Goal: Transaction & Acquisition: Register for event/course

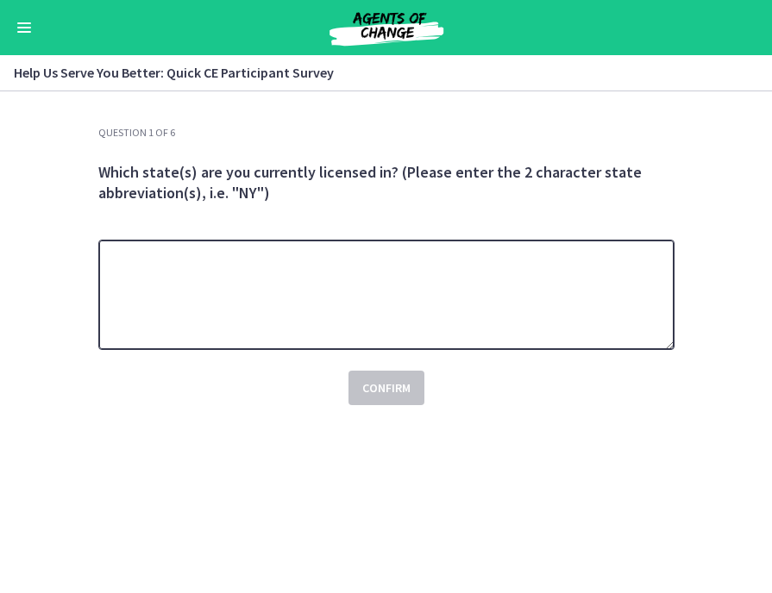
click at [378, 291] on textarea at bounding box center [386, 295] width 576 height 110
type textarea "**********"
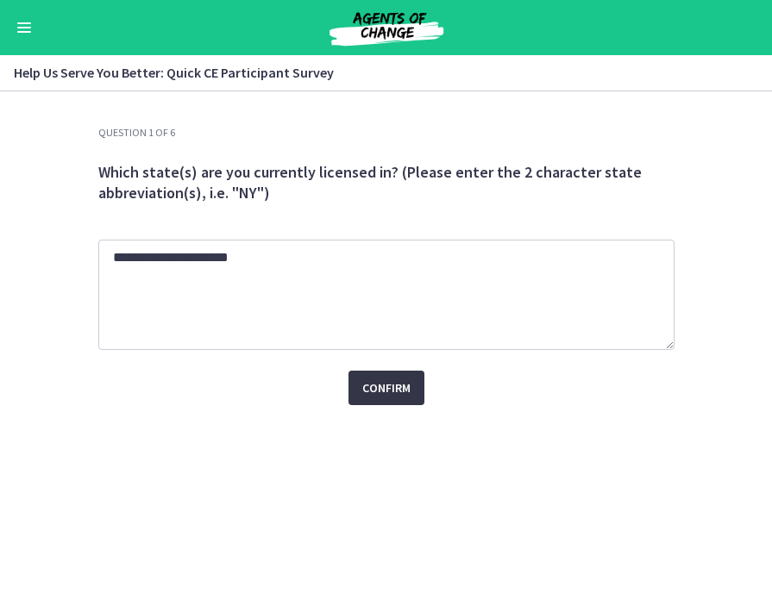
click at [411, 391] on button "Confirm" at bounding box center [386, 388] width 76 height 34
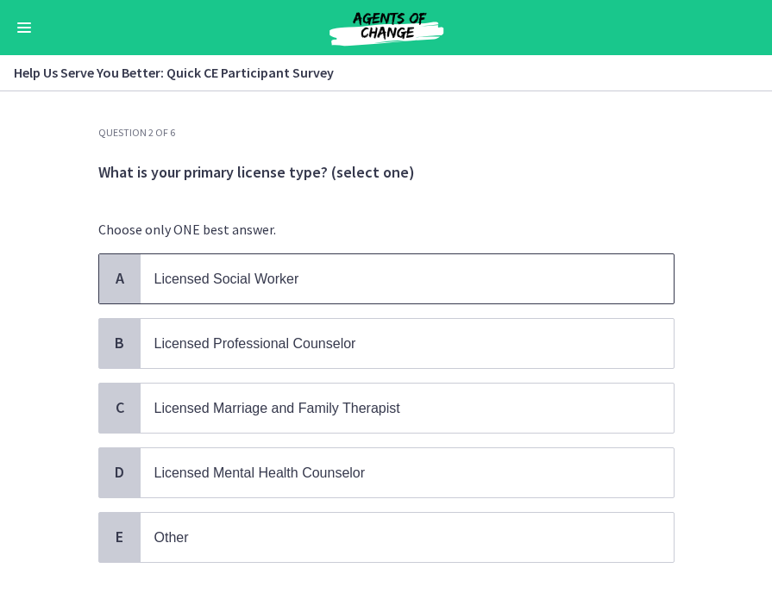
click at [316, 283] on p "Licensed Social Worker" at bounding box center [389, 279] width 471 height 22
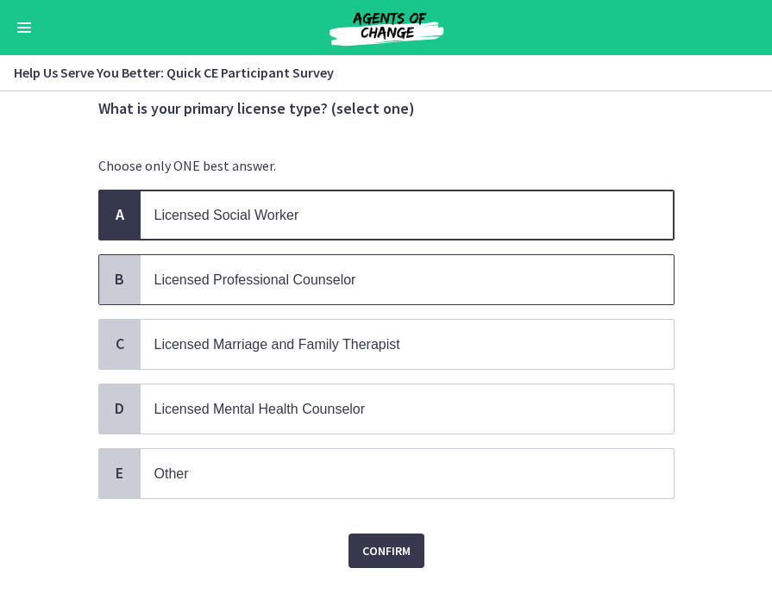
scroll to position [103, 0]
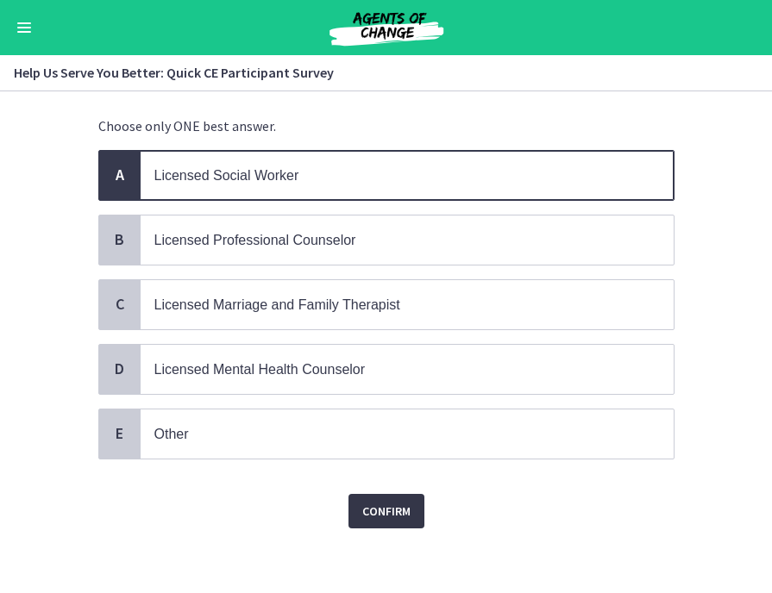
click at [373, 517] on span "Confirm" at bounding box center [386, 511] width 48 height 21
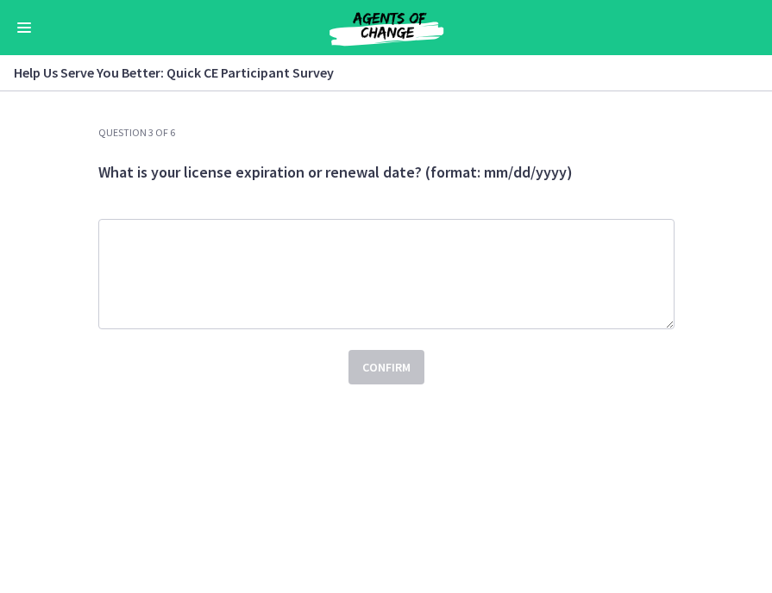
scroll to position [0, 0]
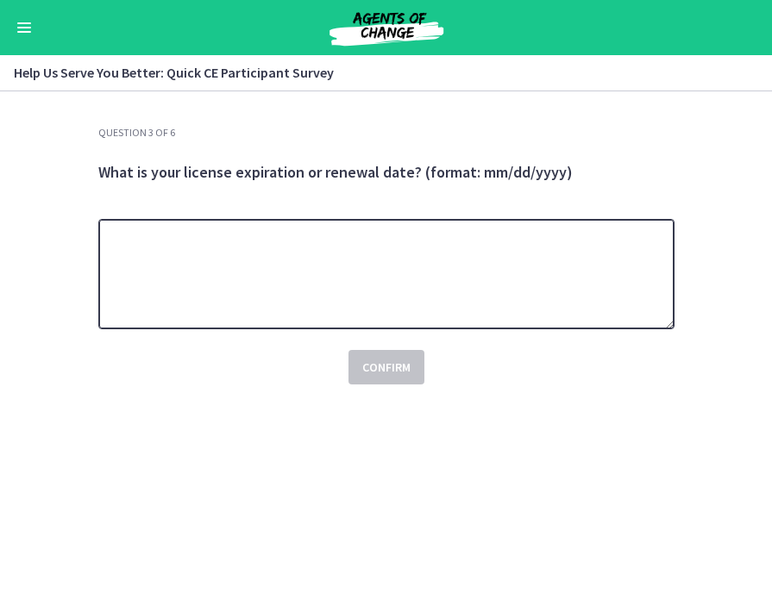
click at [391, 288] on textarea at bounding box center [386, 274] width 576 height 110
type textarea "*********"
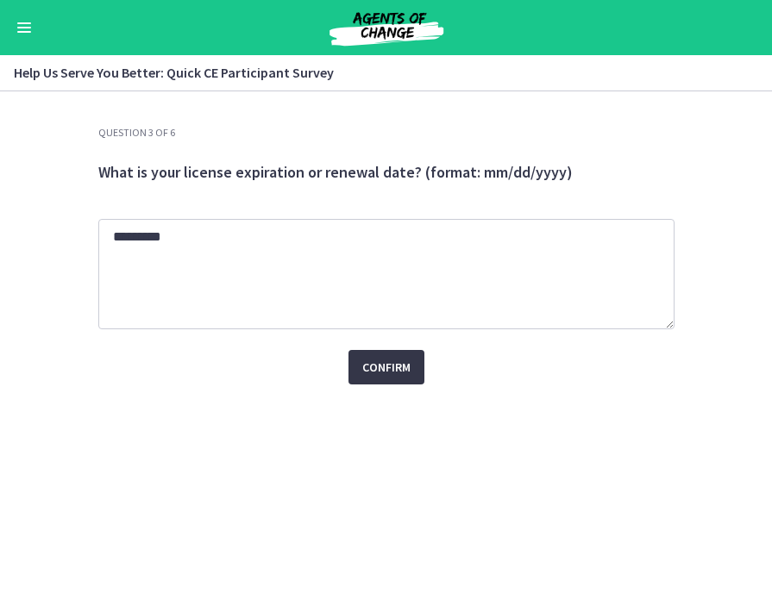
click at [400, 382] on button "Confirm" at bounding box center [386, 367] width 76 height 34
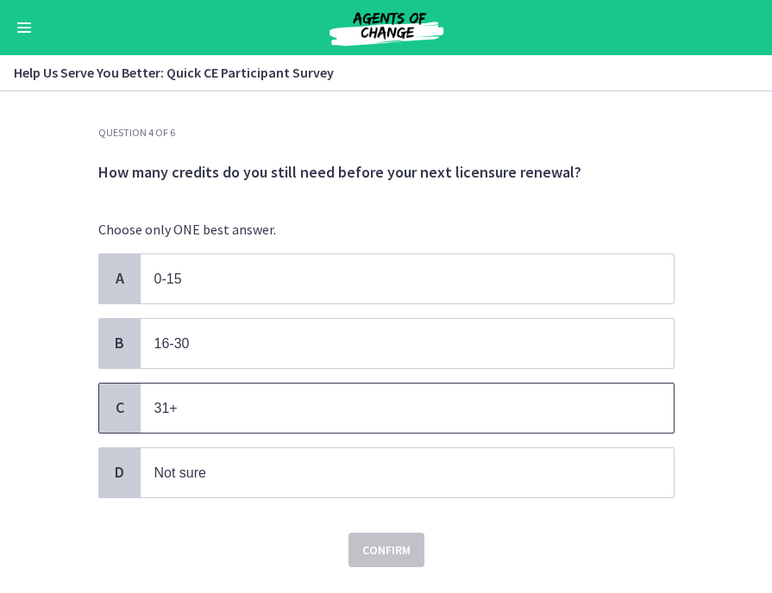
click at [362, 411] on p "31+" at bounding box center [389, 409] width 471 height 22
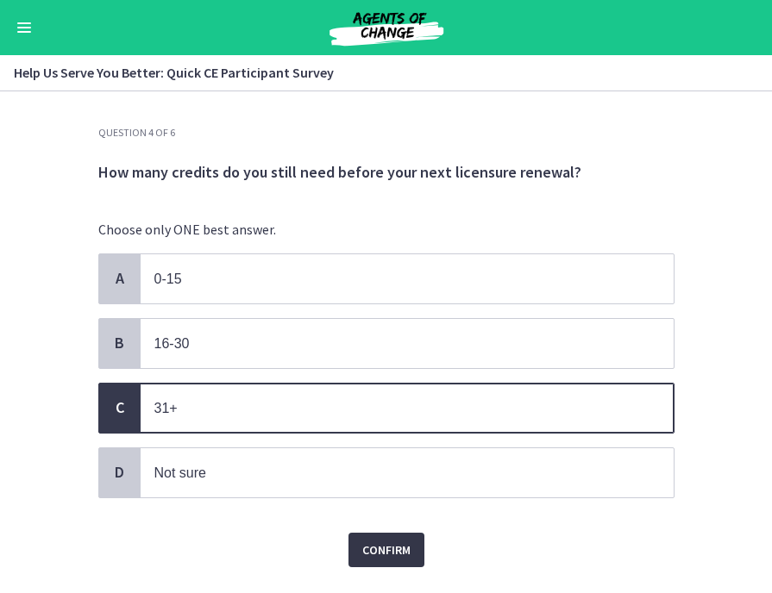
click at [388, 534] on button "Confirm" at bounding box center [386, 550] width 76 height 34
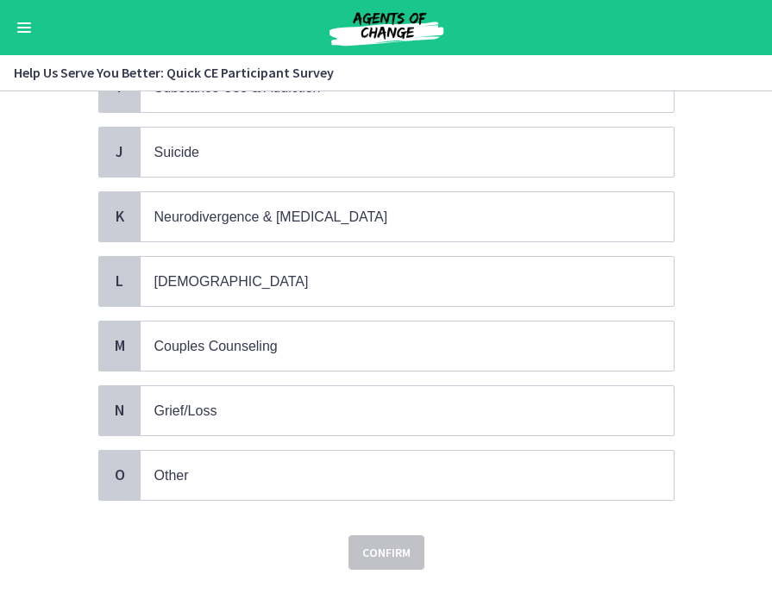
scroll to position [742, 0]
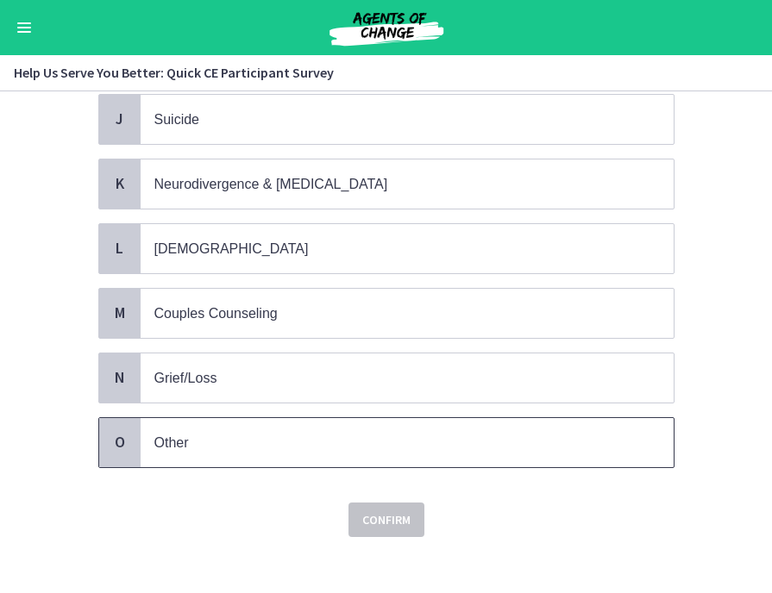
click at [384, 432] on p "Other" at bounding box center [389, 443] width 471 height 22
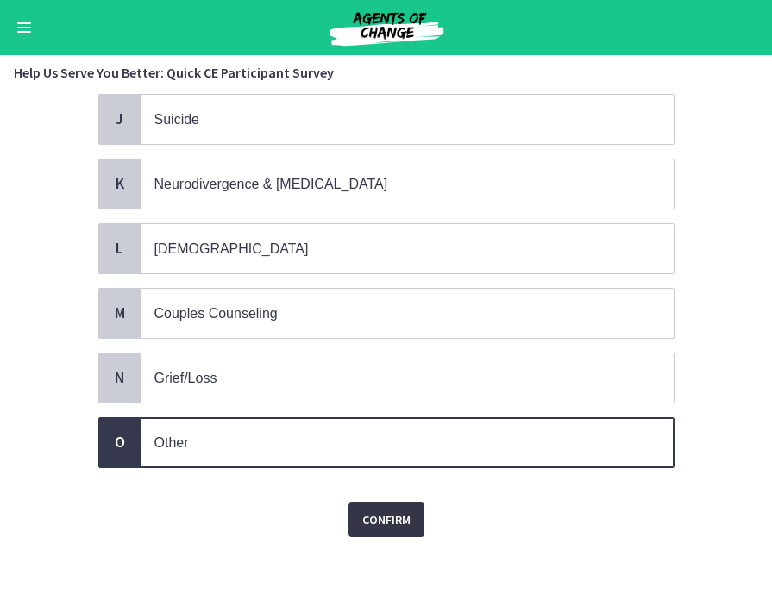
click at [384, 510] on span "Confirm" at bounding box center [386, 520] width 48 height 21
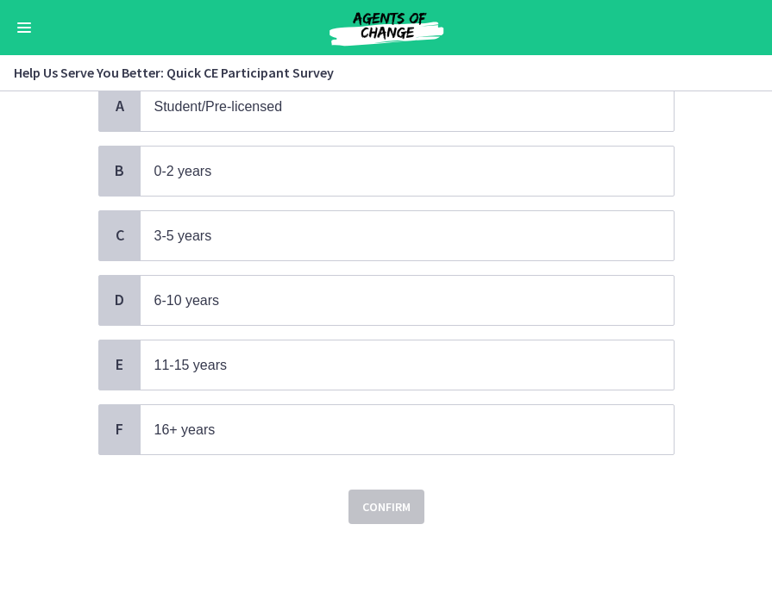
scroll to position [0, 0]
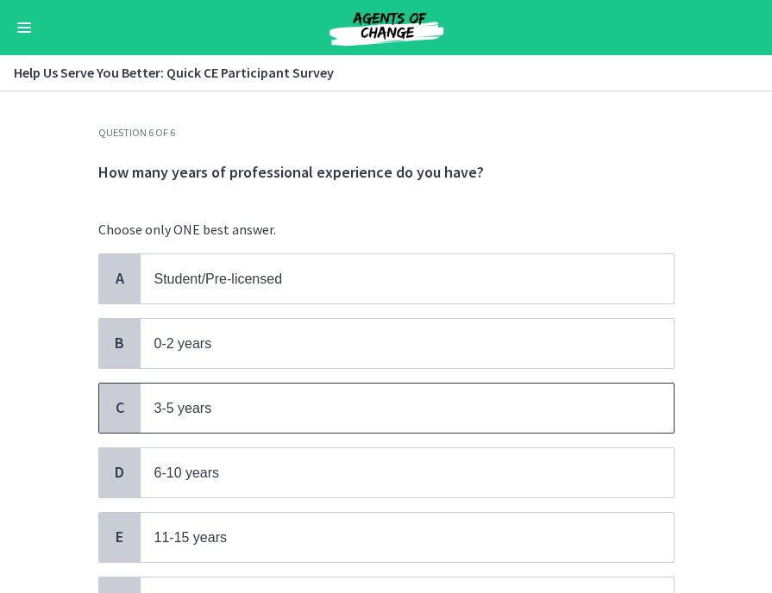
click at [382, 427] on span "3-5 years" at bounding box center [407, 408] width 533 height 49
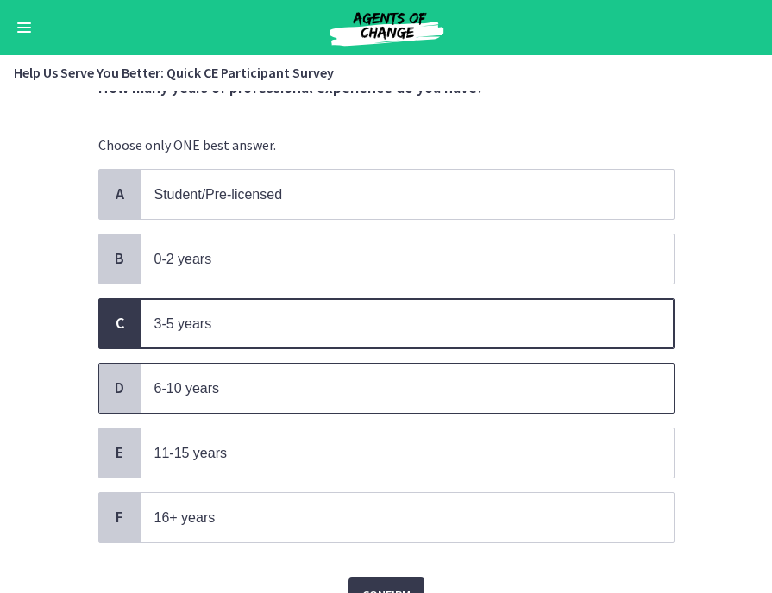
scroll to position [167, 0]
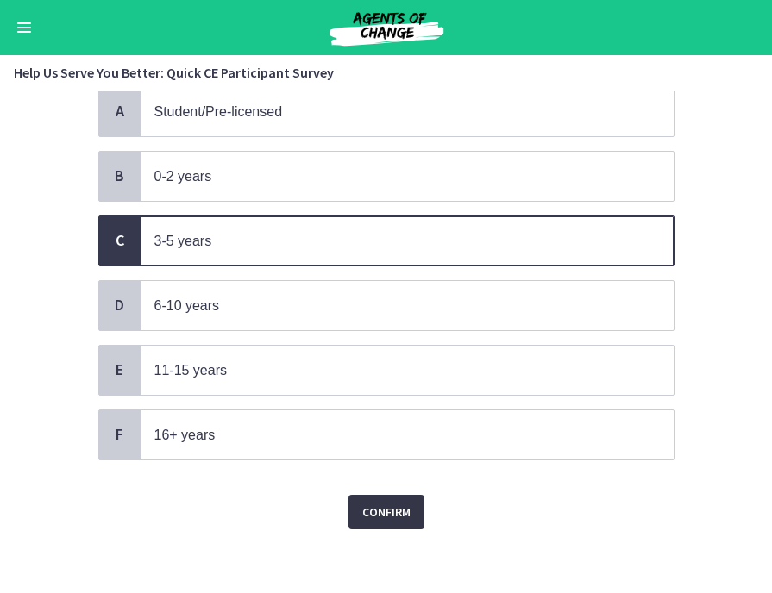
click at [390, 502] on span "Confirm" at bounding box center [386, 512] width 48 height 21
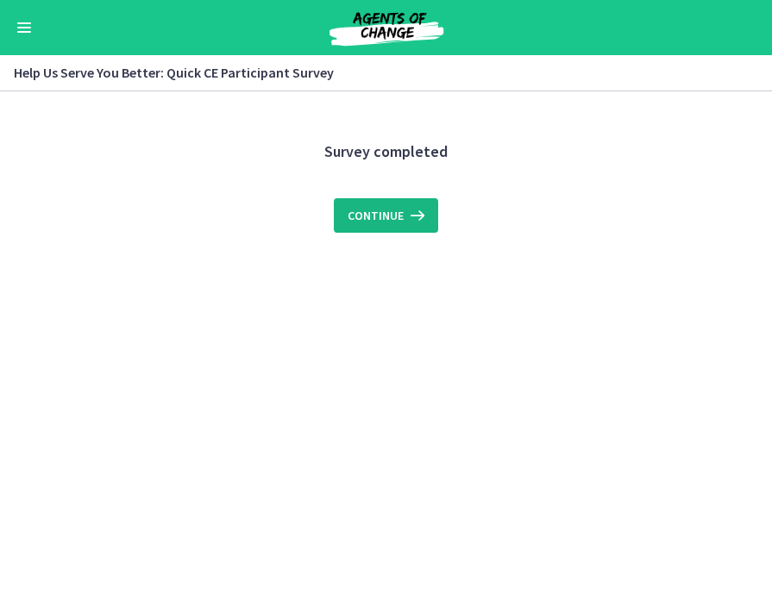
scroll to position [0, 0]
click at [401, 225] on span "Continue" at bounding box center [376, 215] width 56 height 21
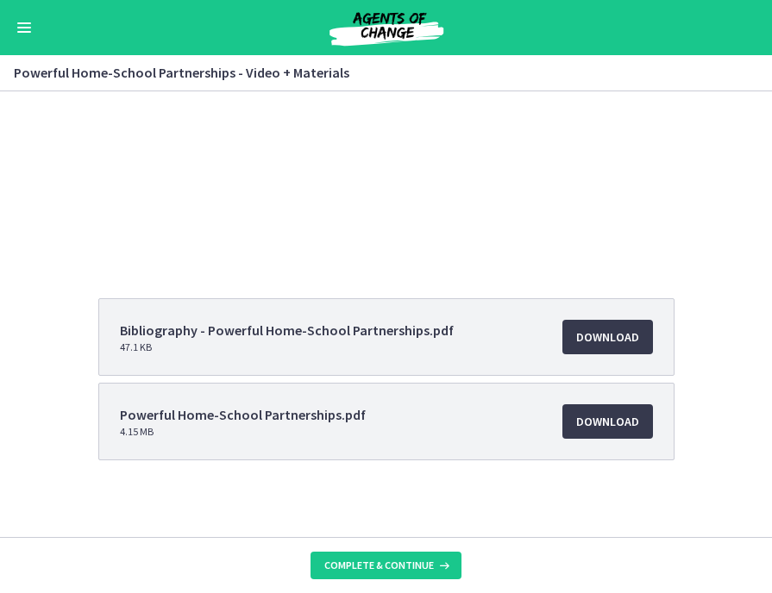
scroll to position [191, 0]
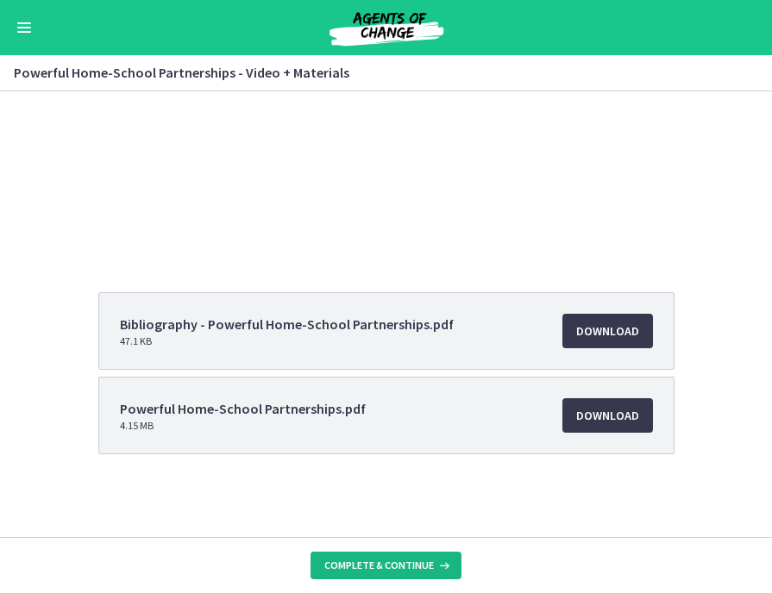
click at [417, 560] on span "Complete & continue" at bounding box center [379, 566] width 110 height 14
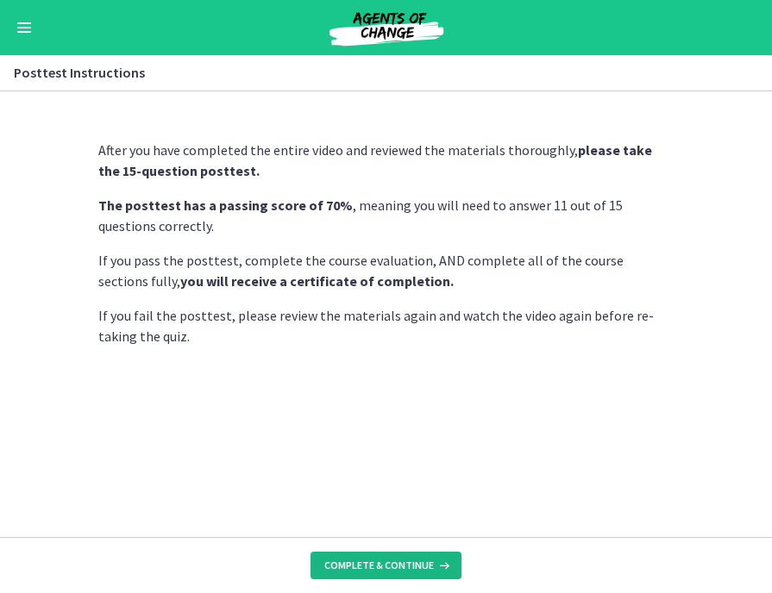
click at [417, 560] on span "Complete & continue" at bounding box center [379, 566] width 110 height 14
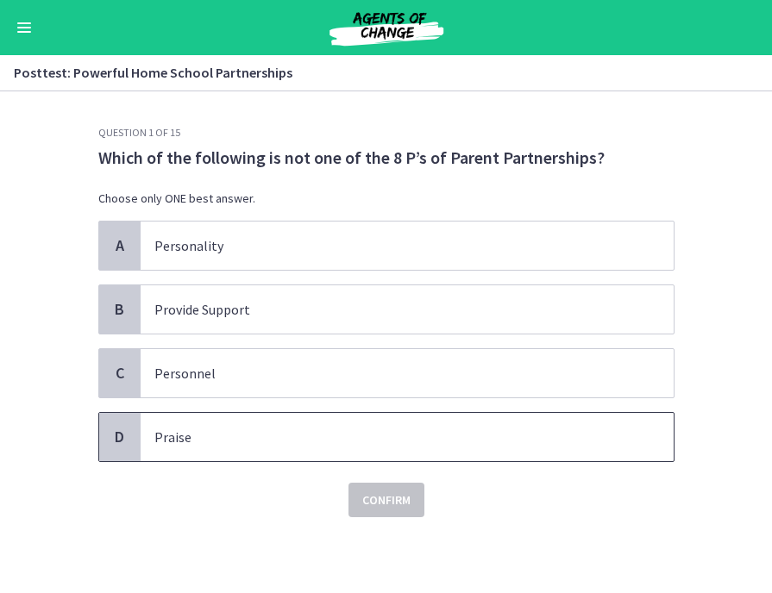
click at [226, 421] on span "Praise" at bounding box center [407, 437] width 533 height 48
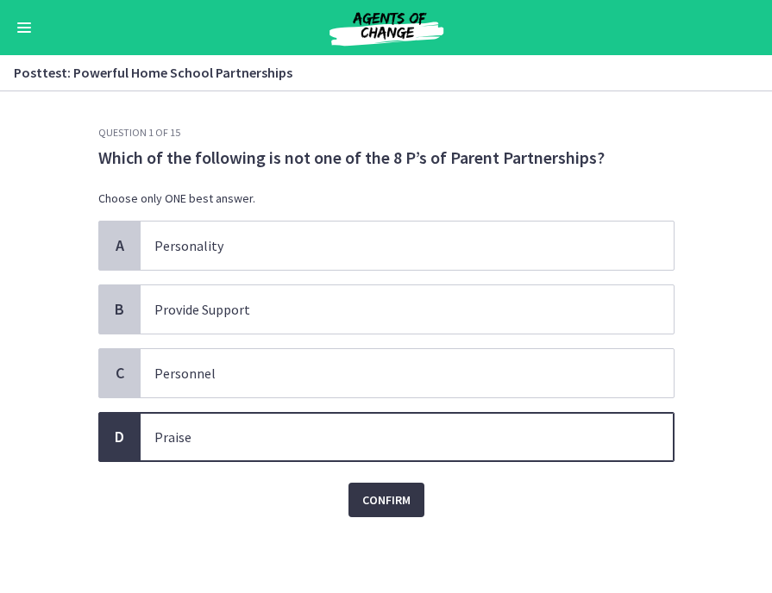
click at [390, 499] on span "Confirm" at bounding box center [386, 500] width 48 height 21
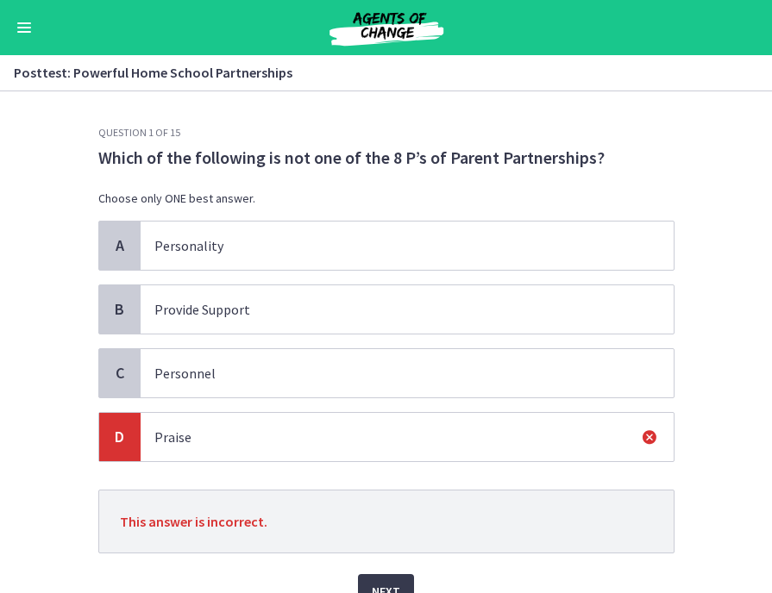
click at [256, 244] on p "Personality" at bounding box center [389, 245] width 471 height 21
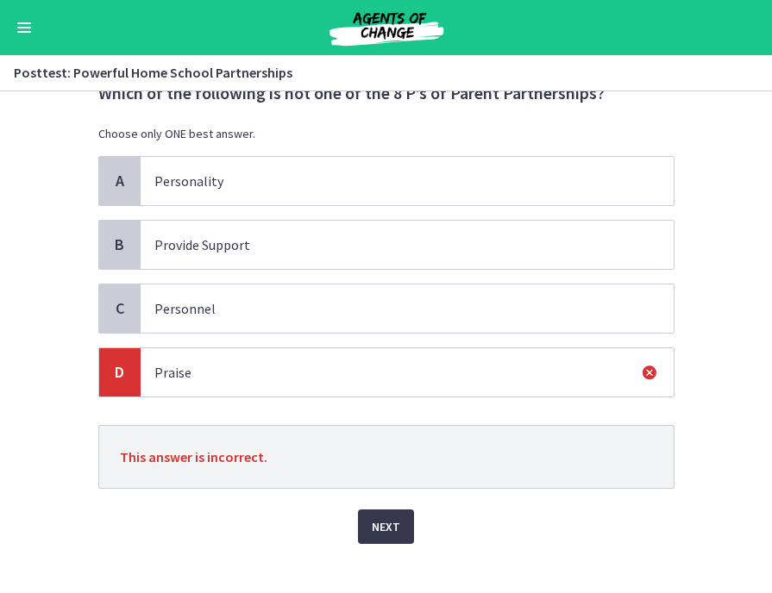
scroll to position [85, 0]
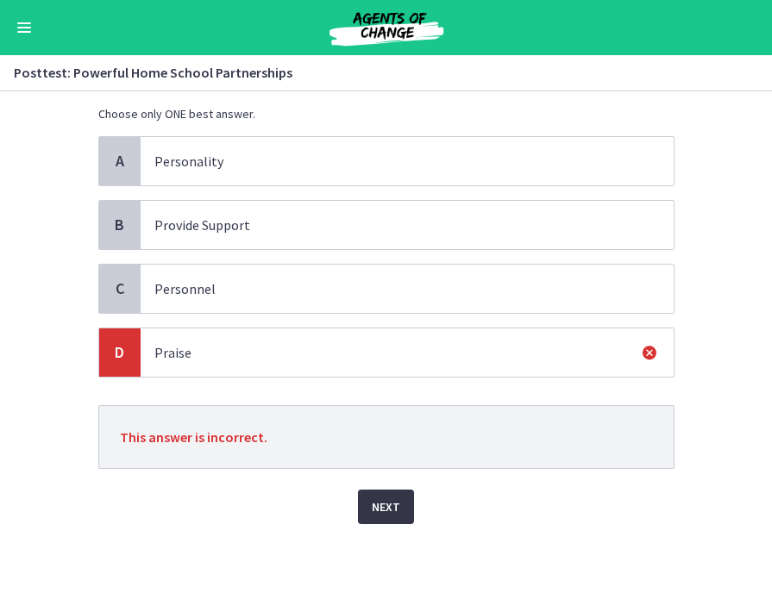
click at [381, 509] on span "Next" at bounding box center [386, 507] width 28 height 21
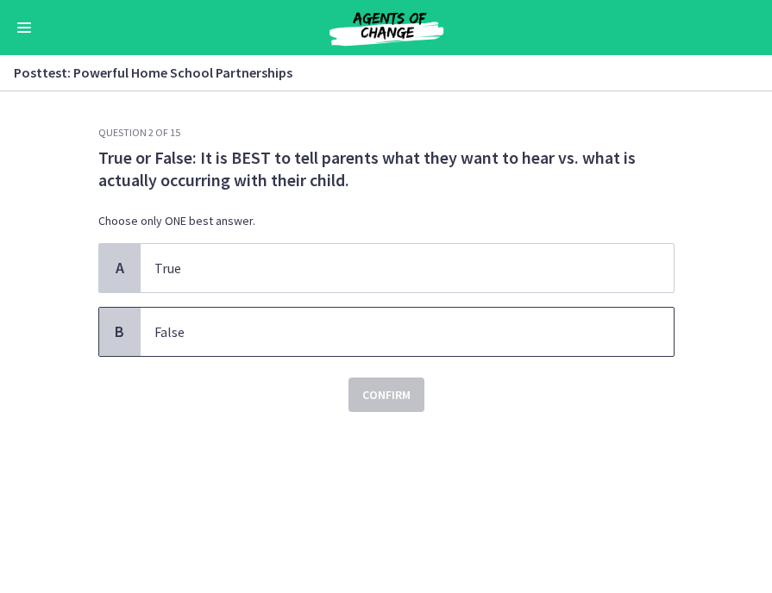
click at [399, 333] on p "False" at bounding box center [389, 332] width 471 height 21
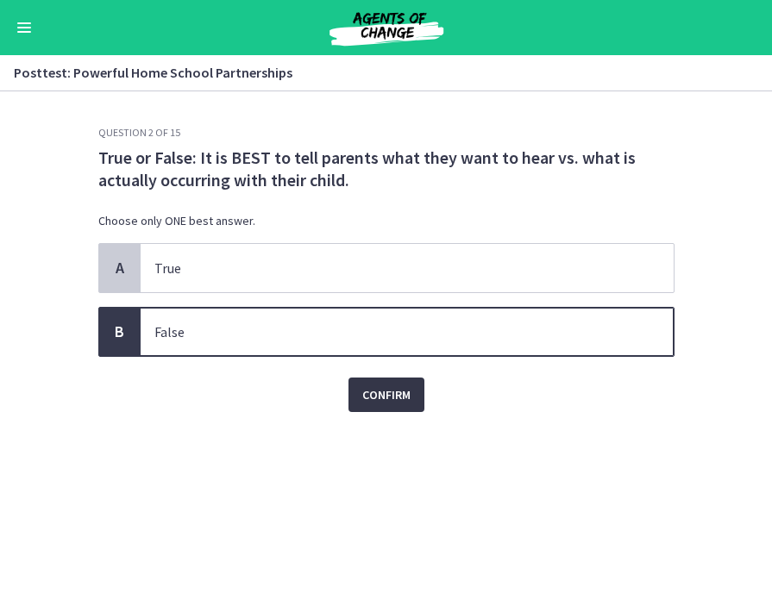
click at [393, 402] on span "Confirm" at bounding box center [386, 395] width 48 height 21
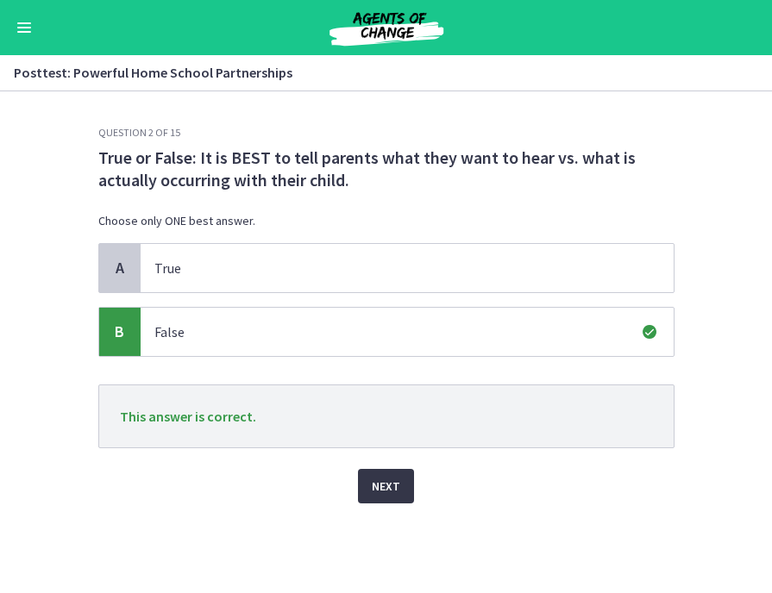
click at [370, 494] on button "Next" at bounding box center [386, 486] width 56 height 34
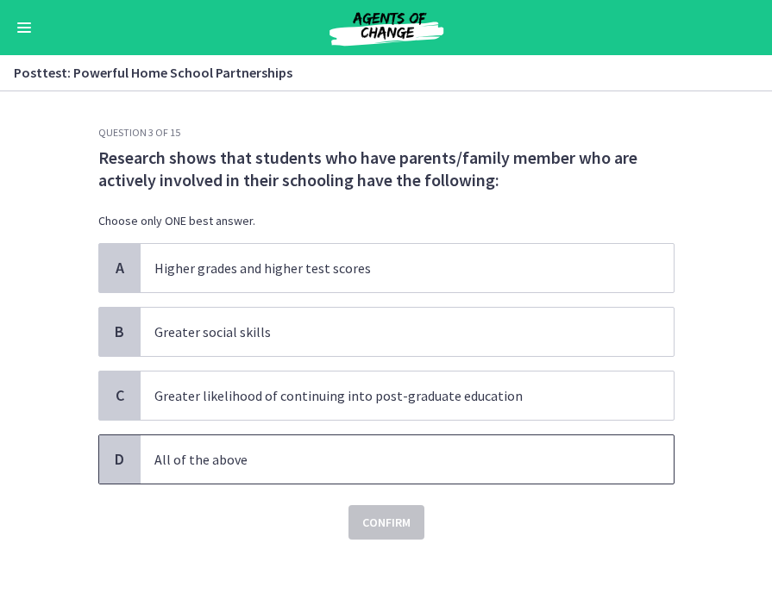
click at [454, 455] on p "All of the above" at bounding box center [389, 459] width 471 height 21
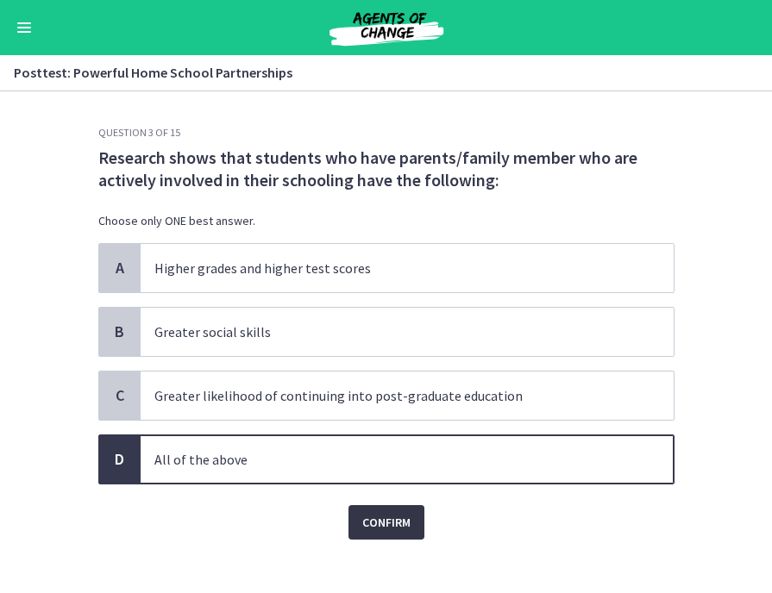
click at [393, 510] on button "Confirm" at bounding box center [386, 522] width 76 height 34
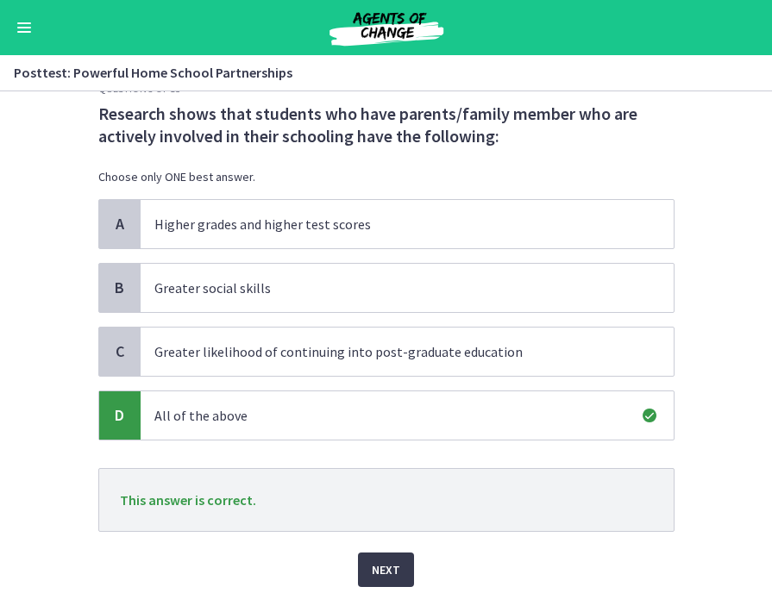
scroll to position [107, 0]
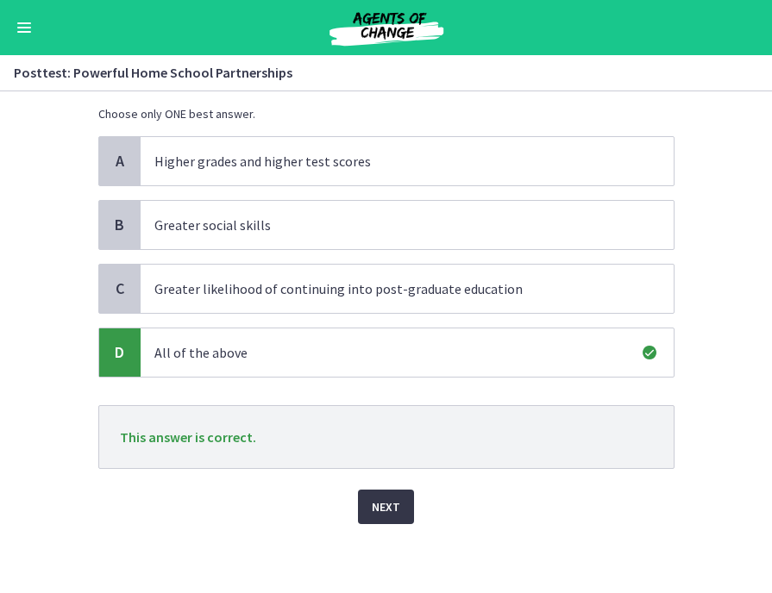
click at [392, 505] on span "Next" at bounding box center [386, 507] width 28 height 21
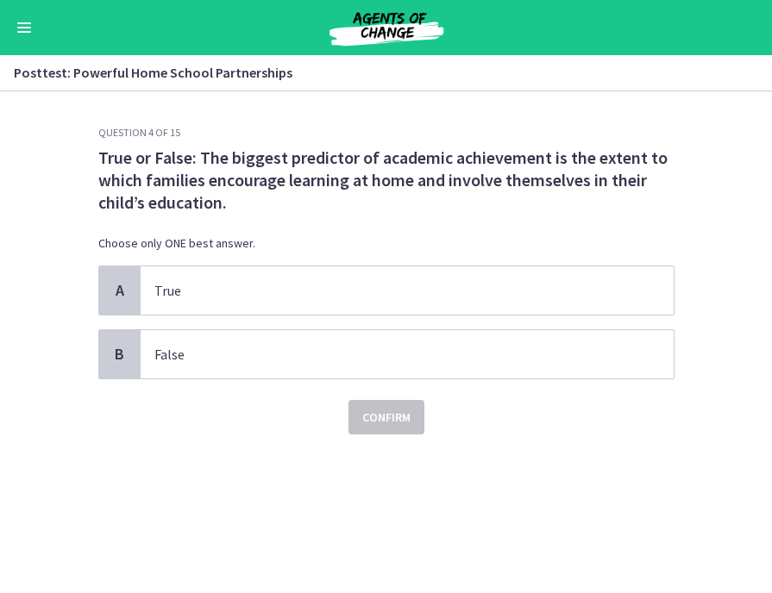
scroll to position [0, 0]
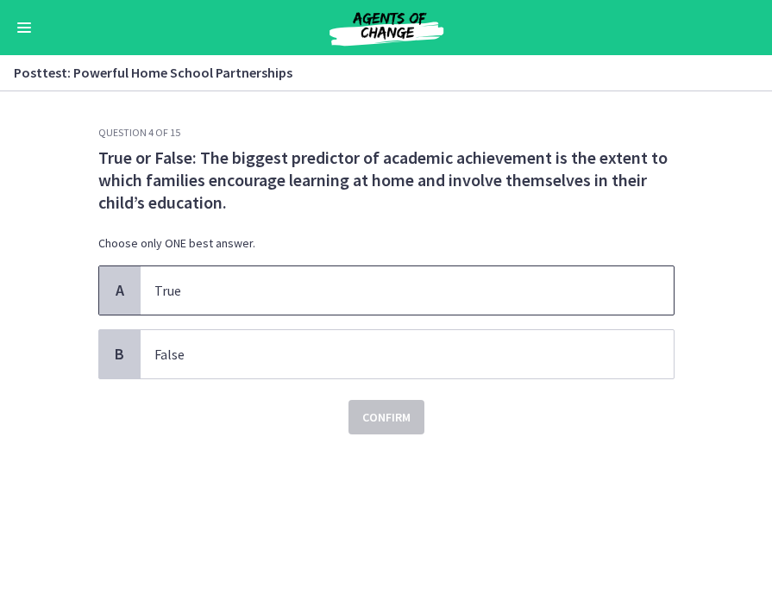
click at [461, 280] on p "True" at bounding box center [389, 290] width 471 height 21
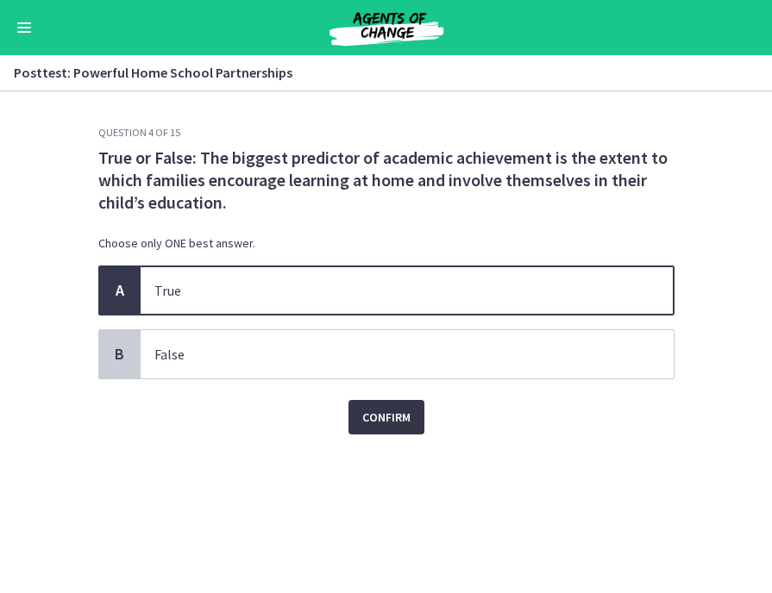
click at [401, 428] on button "Confirm" at bounding box center [386, 417] width 76 height 34
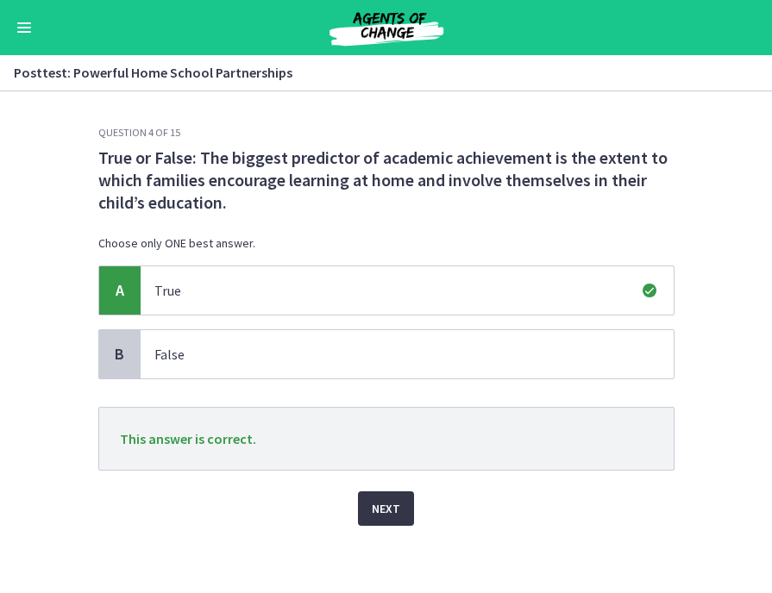
click at [405, 505] on button "Next" at bounding box center [386, 509] width 56 height 34
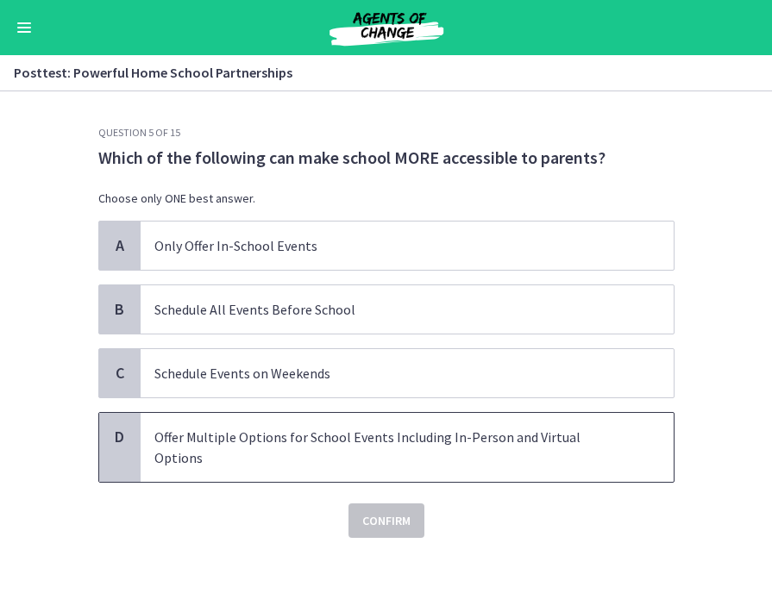
click at [436, 448] on span "Offer Multiple Options for School Events Including In-Person and Virtual Options" at bounding box center [407, 447] width 533 height 69
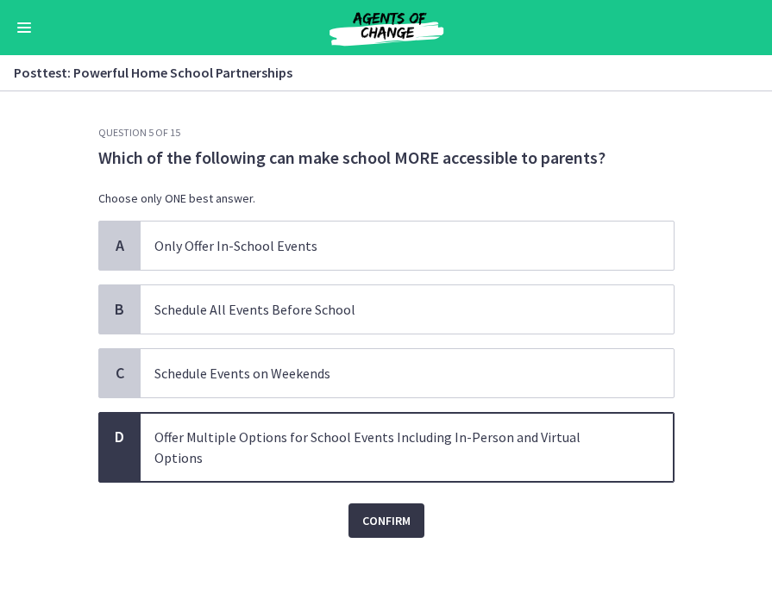
click at [398, 516] on button "Confirm" at bounding box center [386, 521] width 76 height 34
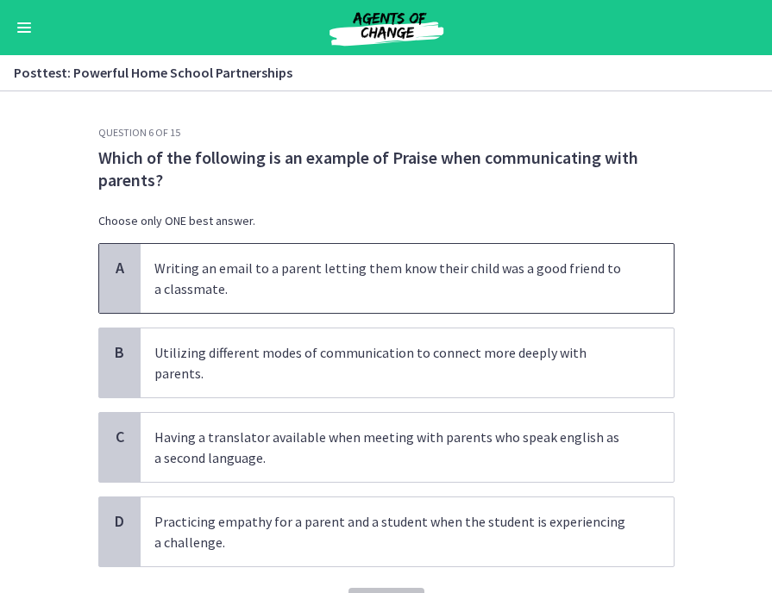
click at [475, 275] on p "Writing an email to a parent letting them know their child was a good friend to…" at bounding box center [389, 278] width 471 height 41
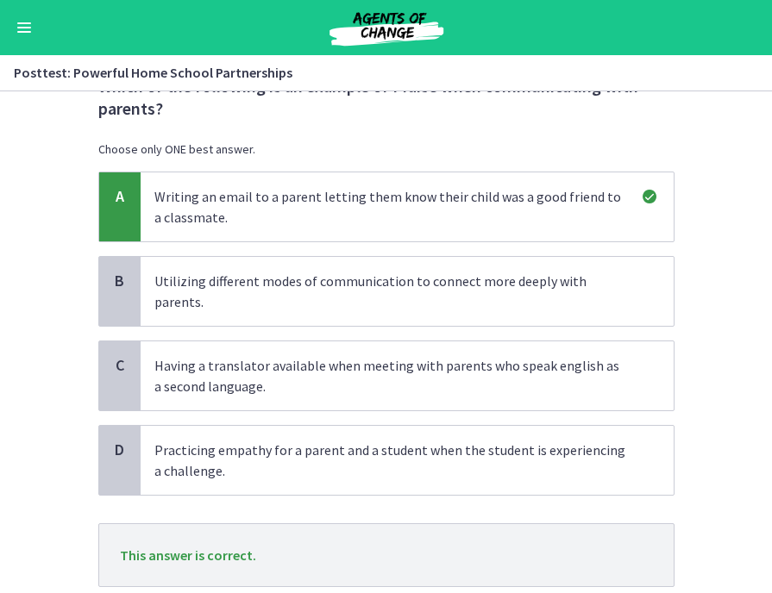
scroll to position [169, 0]
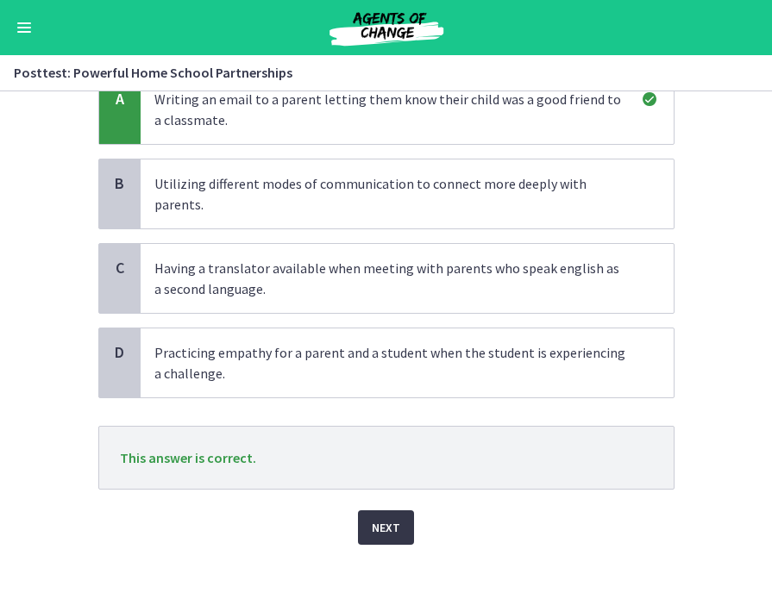
click at [379, 517] on span "Next" at bounding box center [386, 527] width 28 height 21
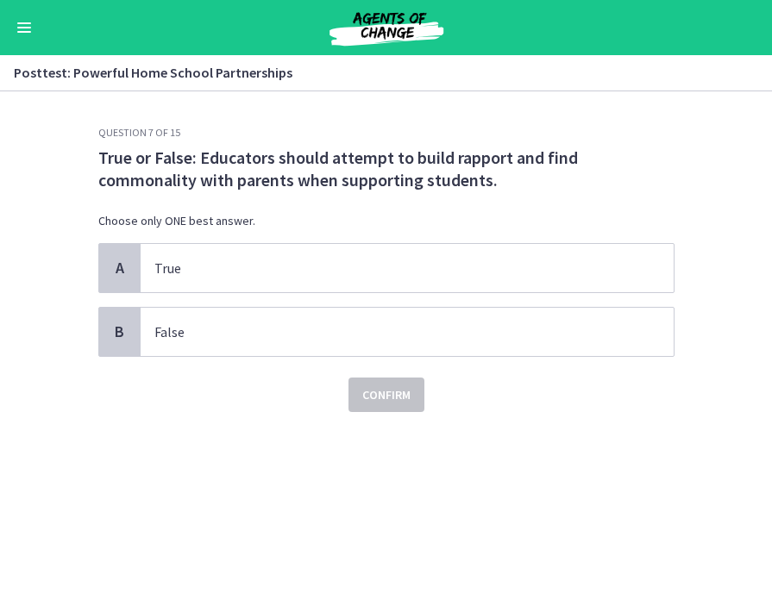
scroll to position [0, 0]
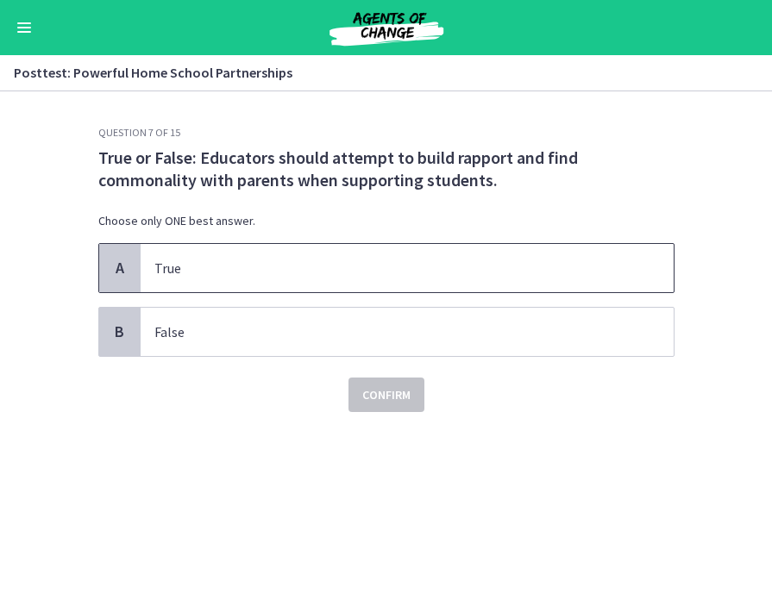
click at [487, 285] on span "True" at bounding box center [407, 268] width 533 height 48
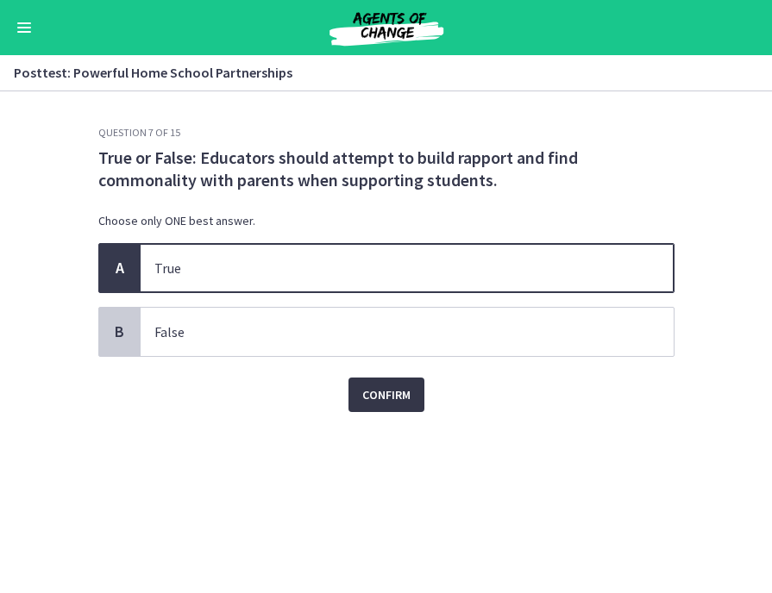
click at [396, 404] on span "Confirm" at bounding box center [386, 395] width 48 height 21
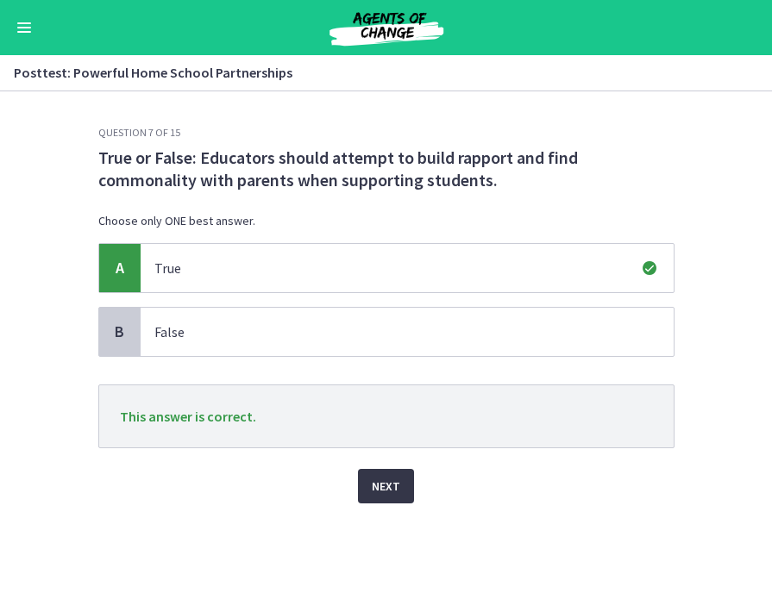
click at [386, 474] on button "Next" at bounding box center [386, 486] width 56 height 34
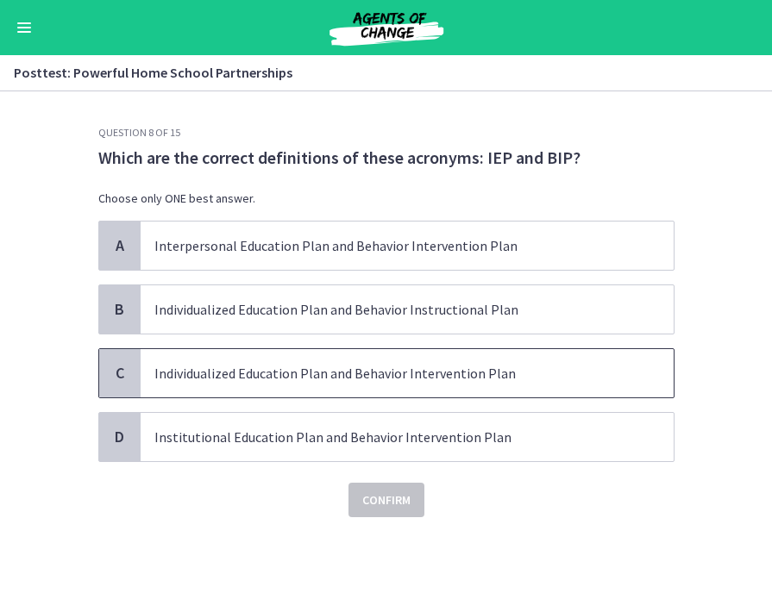
click at [402, 373] on p "Individualized Education Plan and Behavior Intervention Plan" at bounding box center [389, 373] width 471 height 21
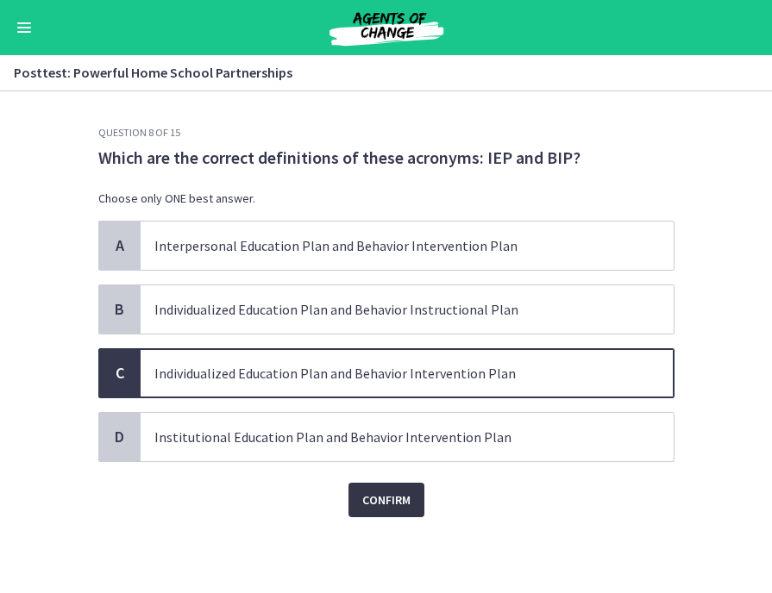
click at [382, 484] on button "Confirm" at bounding box center [386, 500] width 76 height 34
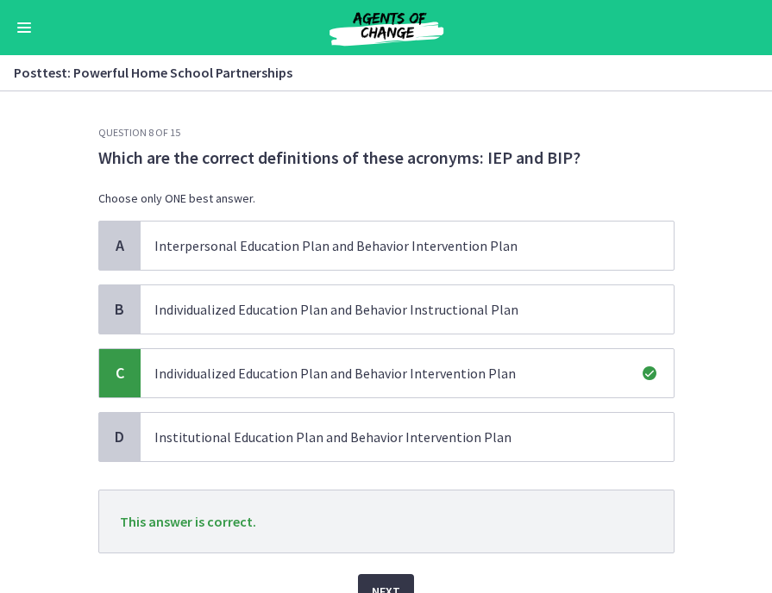
click at [386, 577] on button "Next" at bounding box center [386, 591] width 56 height 34
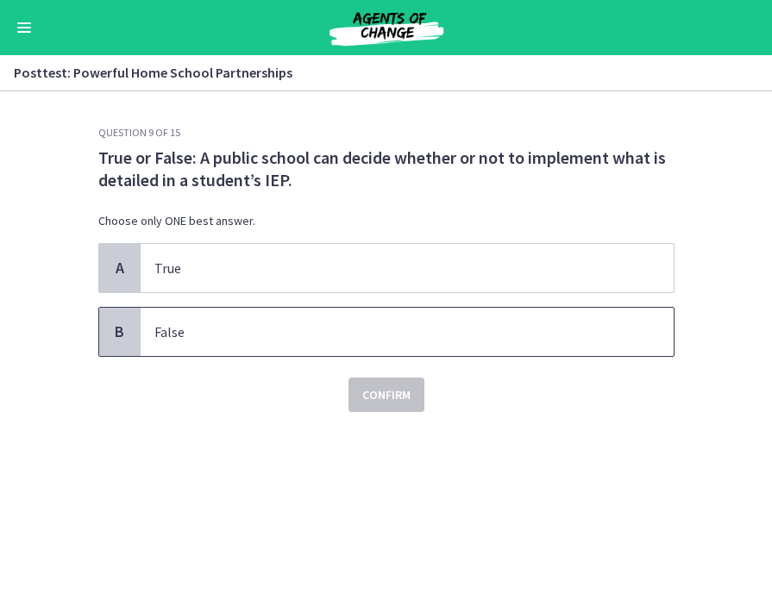
click at [367, 336] on p "False" at bounding box center [389, 332] width 471 height 21
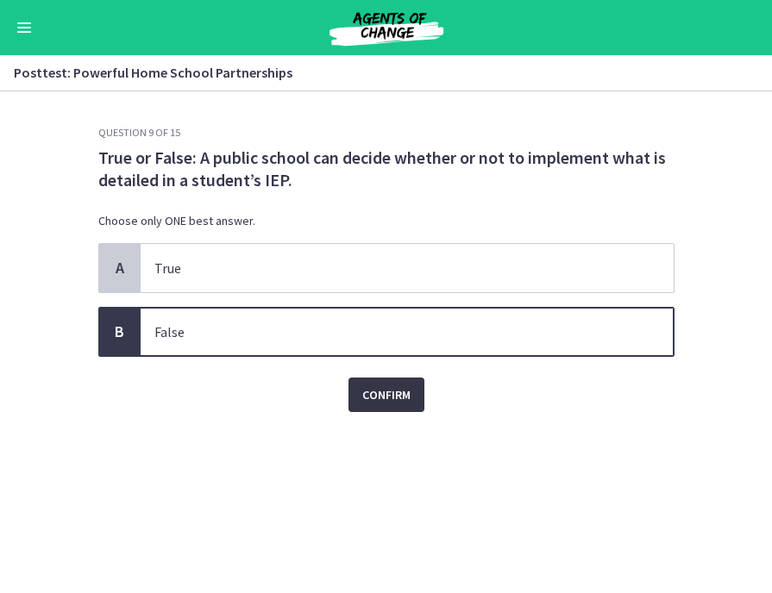
click at [371, 389] on span "Confirm" at bounding box center [386, 395] width 48 height 21
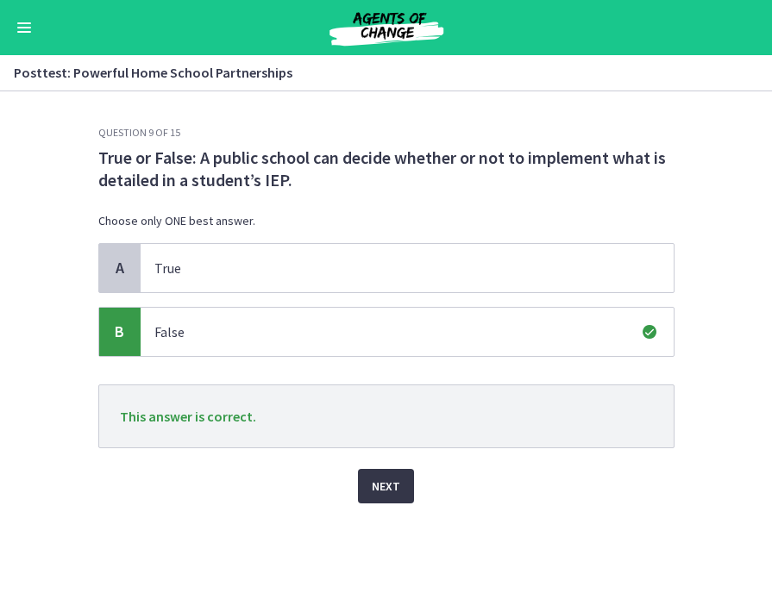
click at [390, 478] on span "Next" at bounding box center [386, 486] width 28 height 21
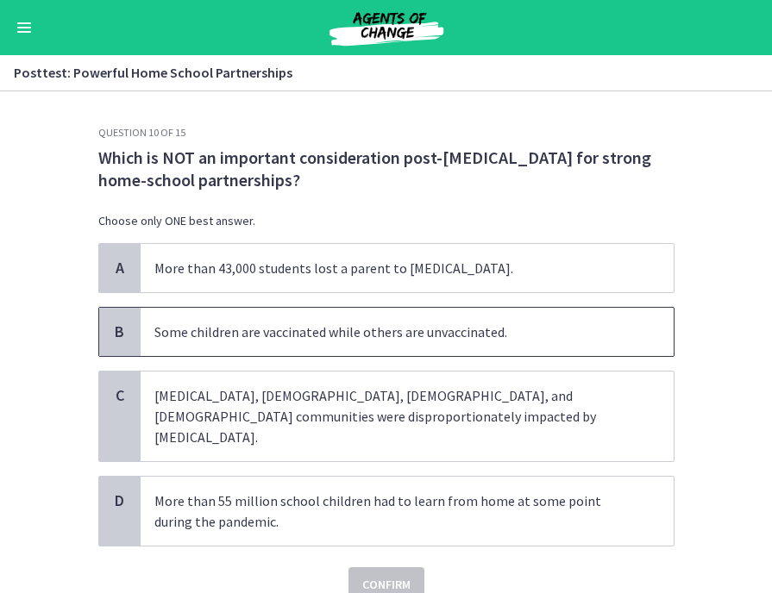
click at [371, 324] on p "Some children are vaccinated while others are unvaccinated." at bounding box center [389, 332] width 471 height 21
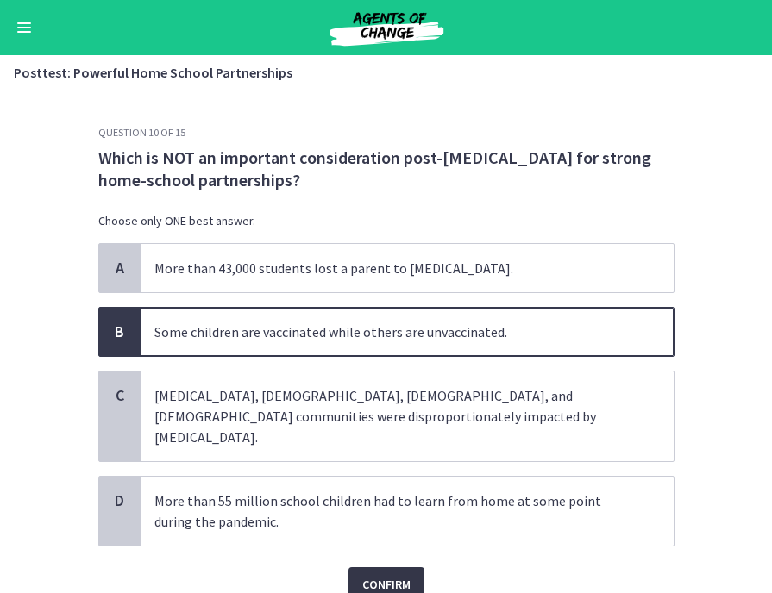
click at [386, 580] on button "Confirm" at bounding box center [386, 585] width 76 height 34
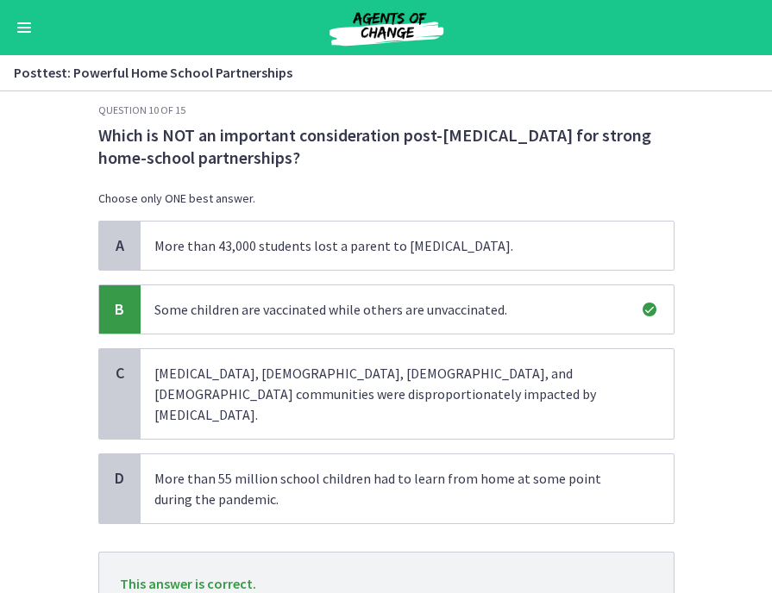
scroll to position [148, 0]
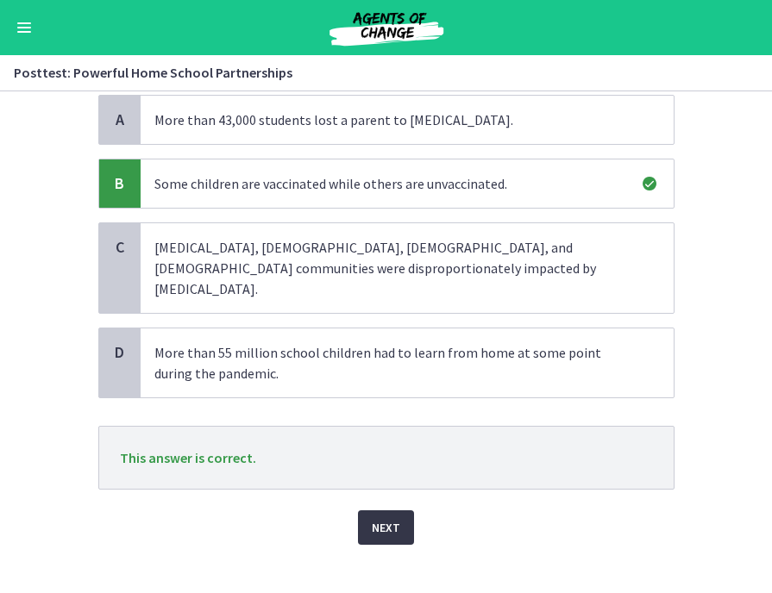
click at [373, 518] on button "Next" at bounding box center [386, 528] width 56 height 34
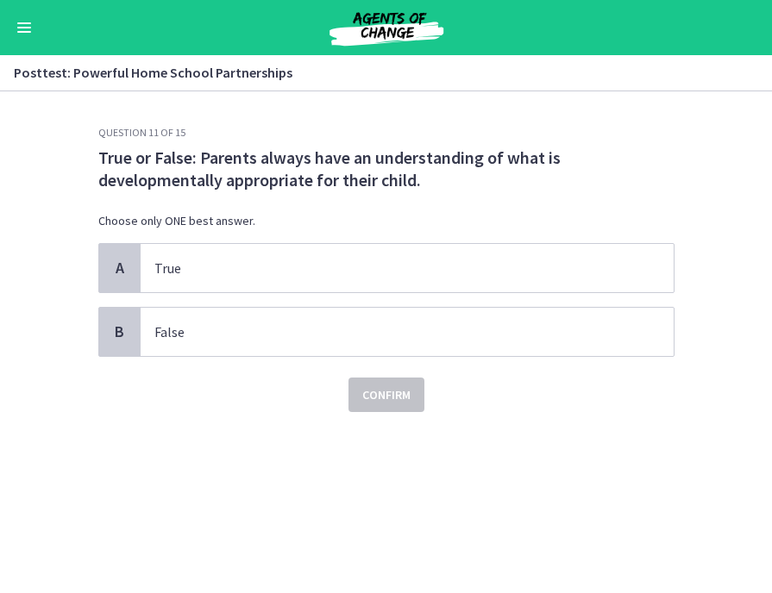
scroll to position [0, 0]
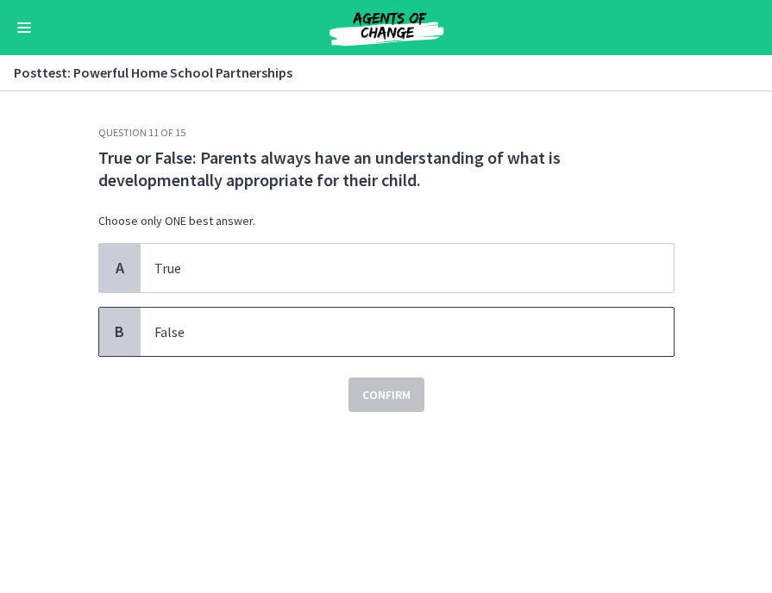
click at [351, 318] on span "False" at bounding box center [407, 332] width 533 height 48
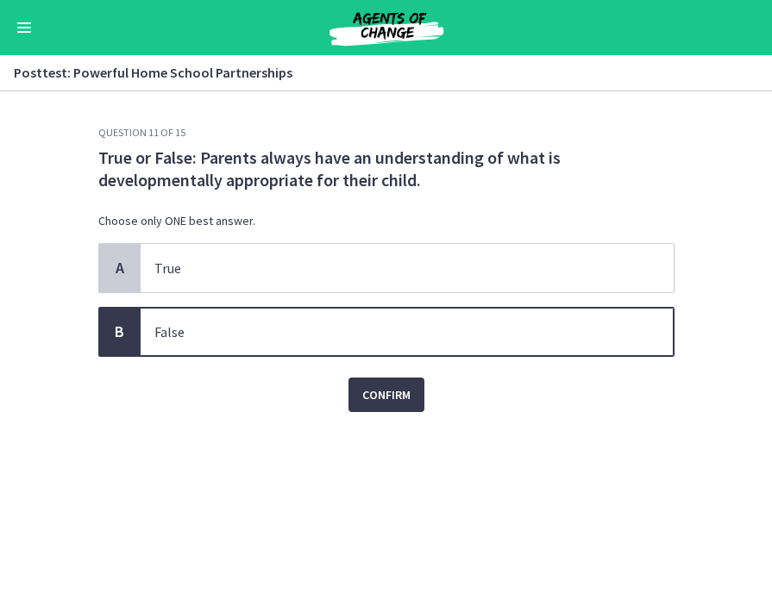
click at [359, 412] on div "Question 11 of 15 True or False: Parents always have an understanding of what i…" at bounding box center [387, 359] width 604 height 467
click at [379, 392] on span "Confirm" at bounding box center [386, 395] width 48 height 21
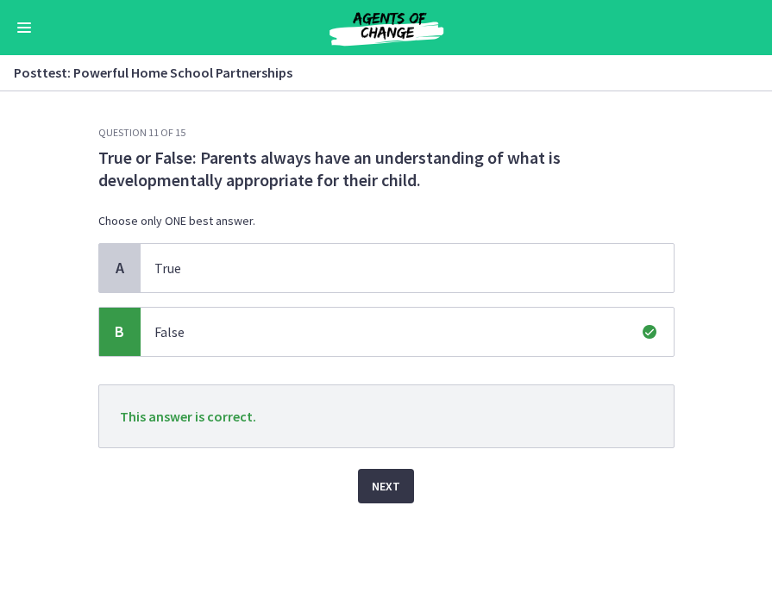
click at [383, 476] on span "Next" at bounding box center [386, 486] width 28 height 21
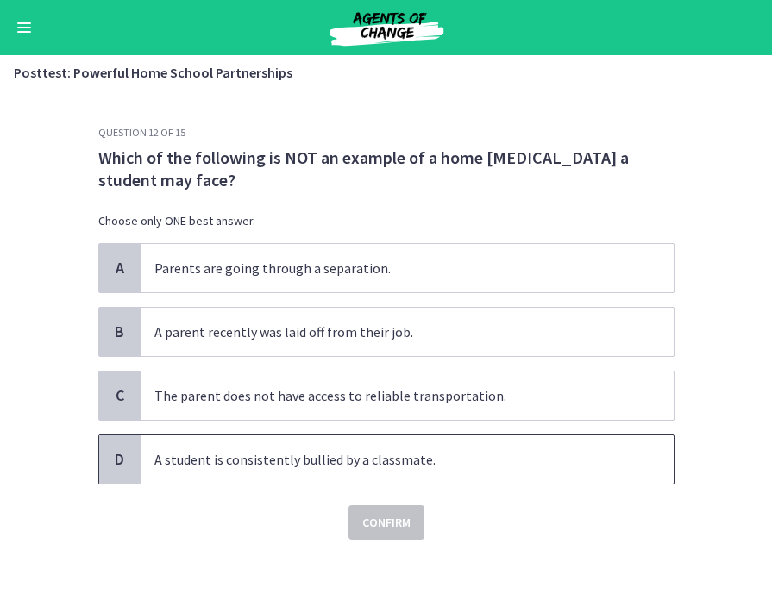
click at [413, 448] on span "A student is consistently bullied by a classmate." at bounding box center [407, 460] width 533 height 48
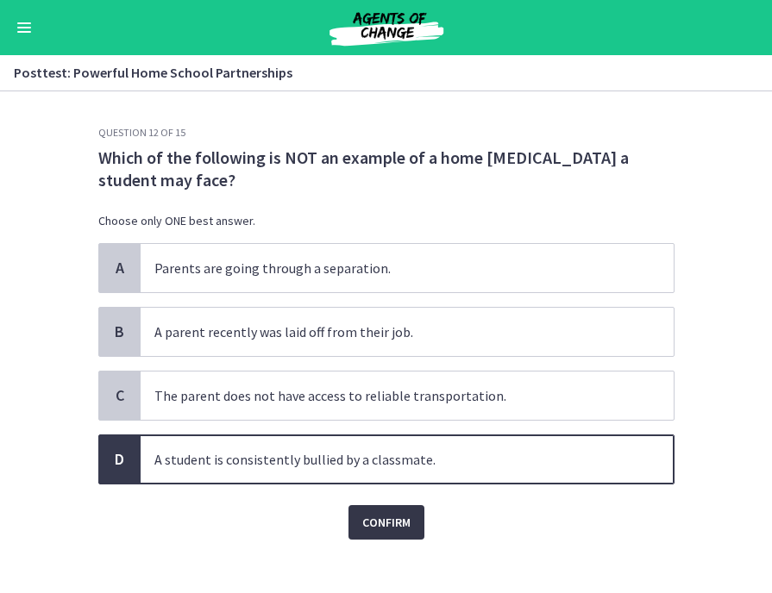
click at [405, 518] on span "Confirm" at bounding box center [386, 522] width 48 height 21
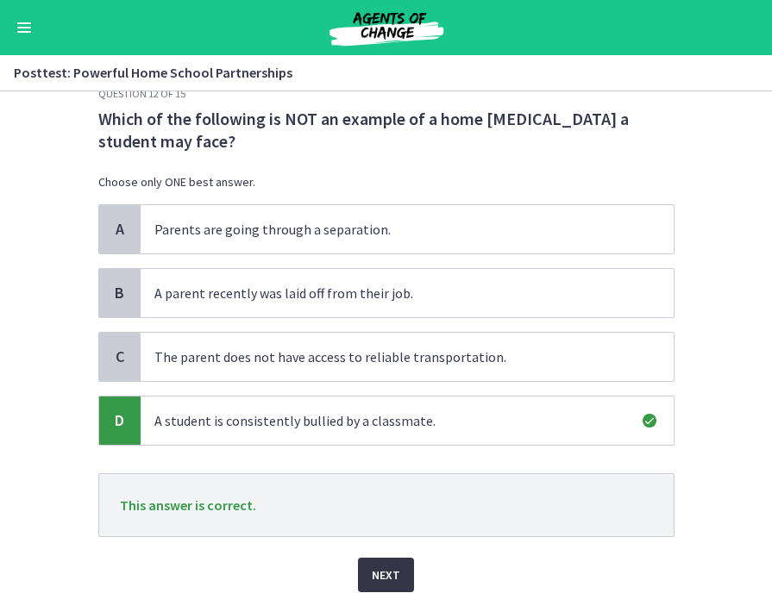
scroll to position [107, 0]
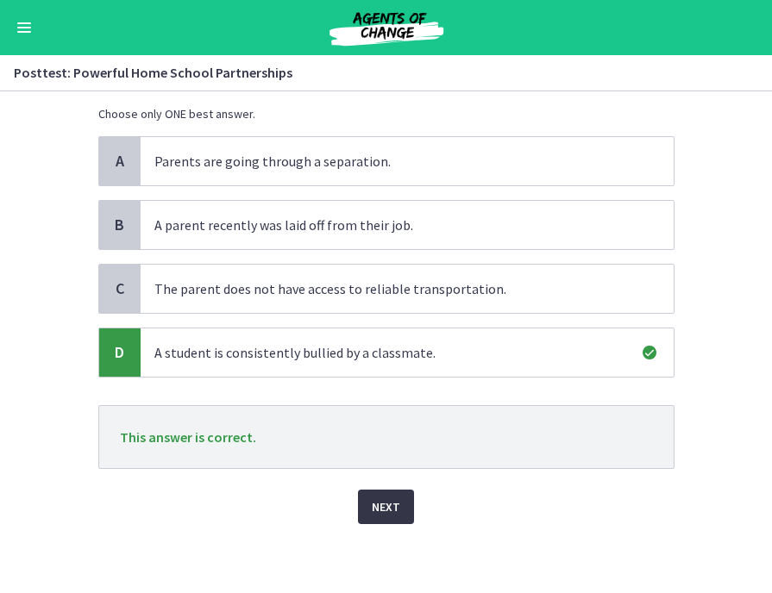
click at [386, 500] on span "Next" at bounding box center [386, 507] width 28 height 21
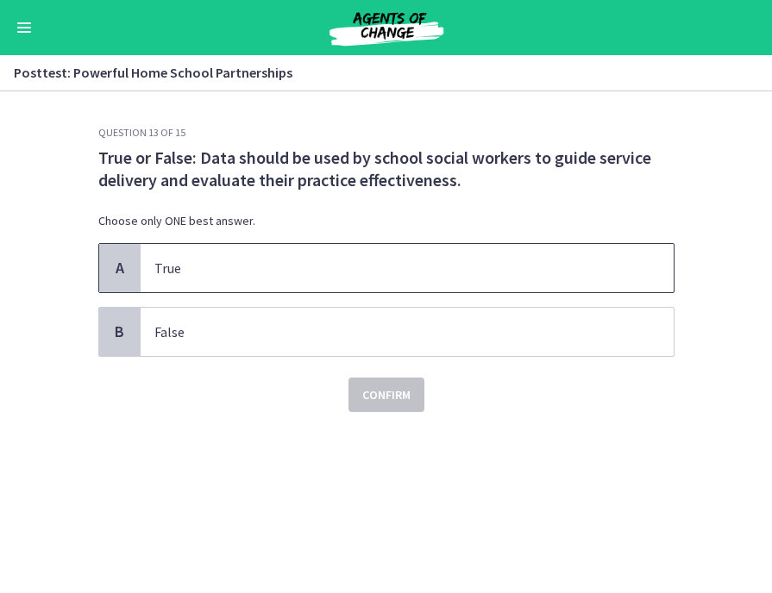
click at [342, 271] on p "True" at bounding box center [389, 268] width 471 height 21
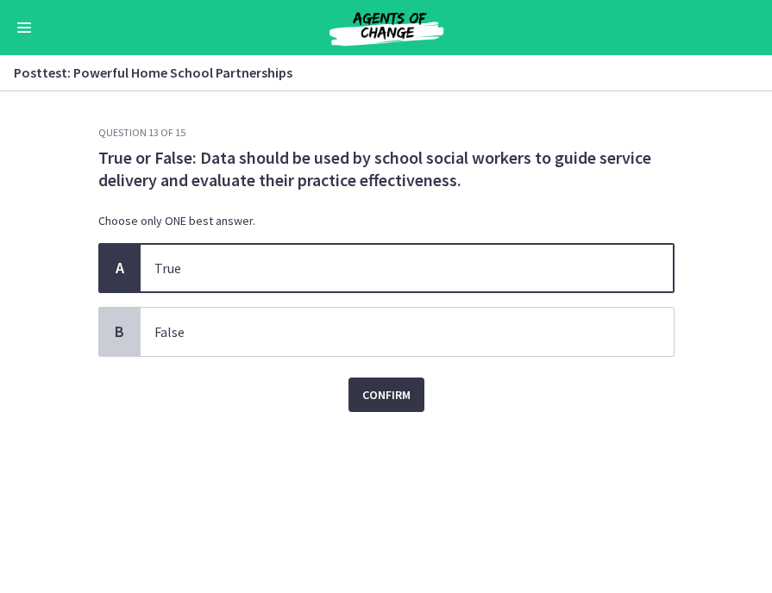
click at [384, 391] on span "Confirm" at bounding box center [386, 395] width 48 height 21
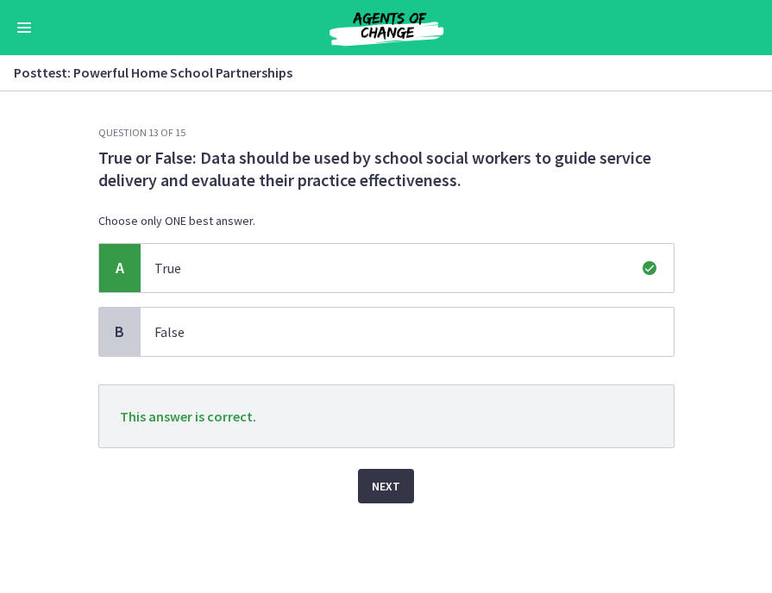
click at [406, 490] on button "Next" at bounding box center [386, 486] width 56 height 34
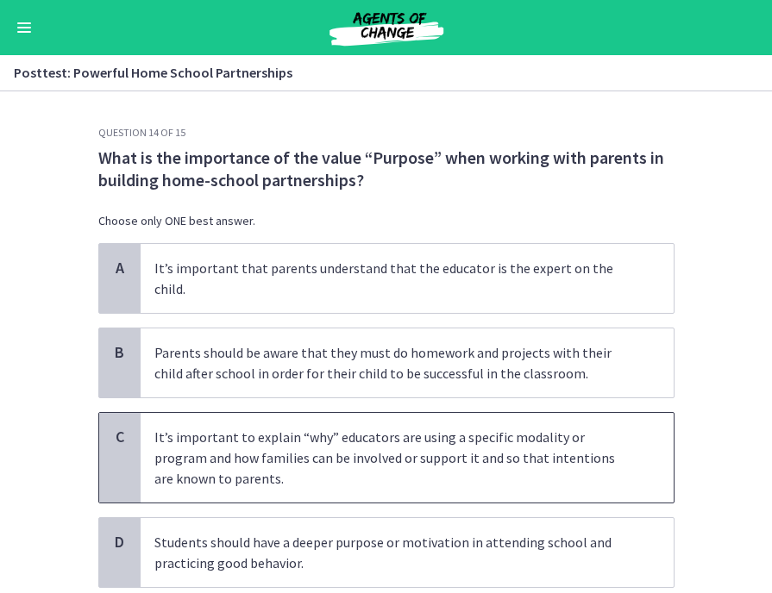
click at [454, 482] on div "C It’s important to explain “why” educators are using a specific modality or pr…" at bounding box center [386, 457] width 576 height 91
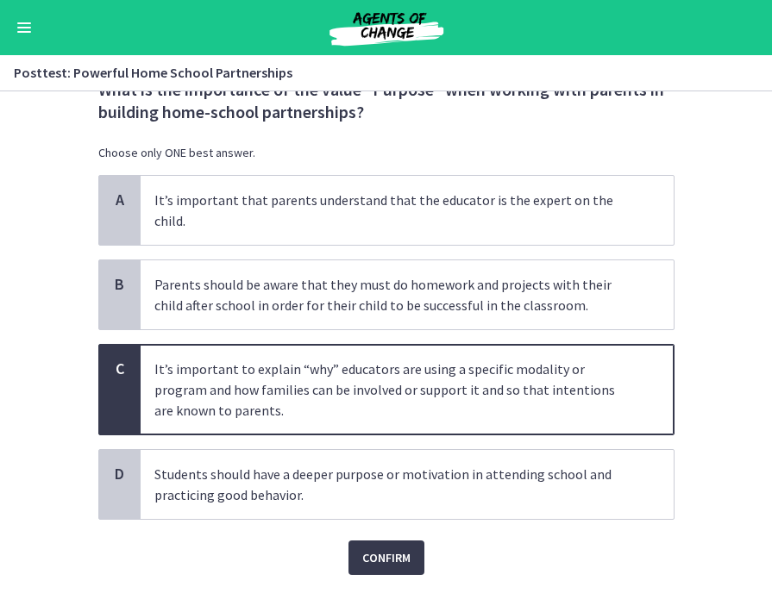
scroll to position [98, 0]
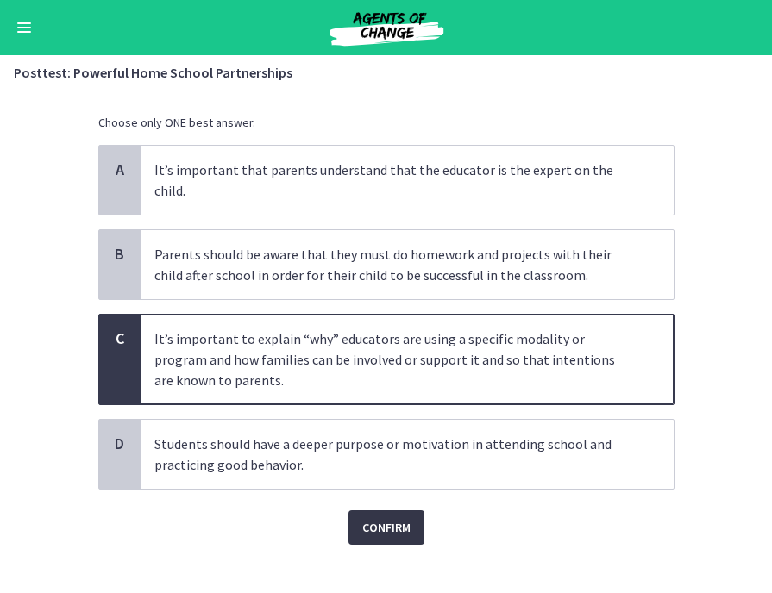
click at [386, 517] on span "Confirm" at bounding box center [386, 527] width 48 height 21
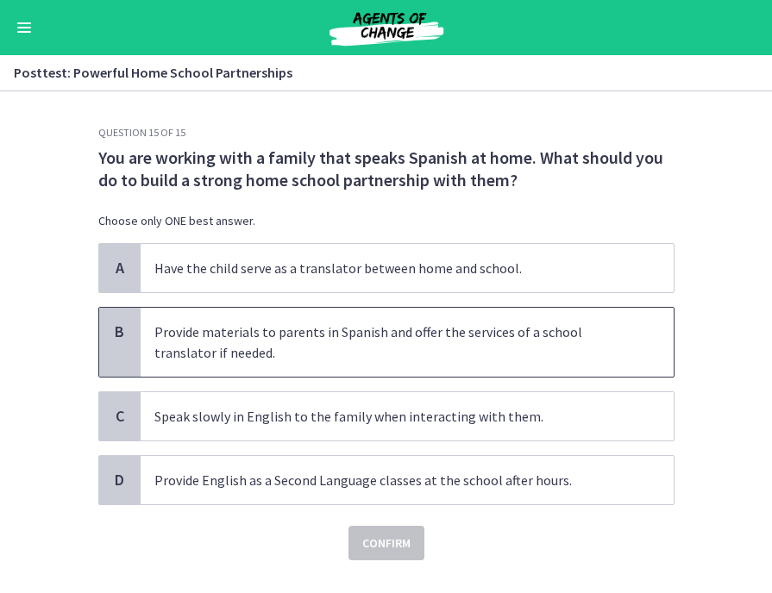
click at [394, 358] on p "Provide materials to parents in Spanish and offer the services of a school tran…" at bounding box center [389, 342] width 471 height 41
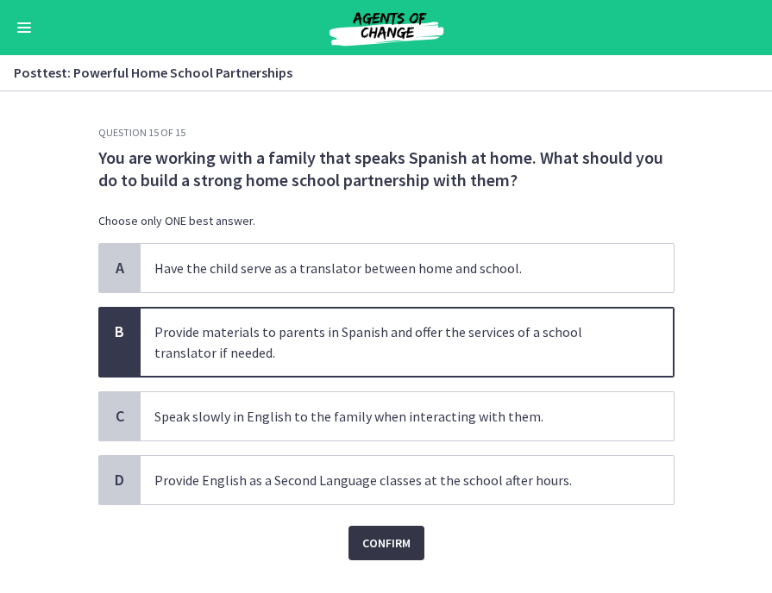
click at [410, 542] on button "Confirm" at bounding box center [386, 543] width 76 height 34
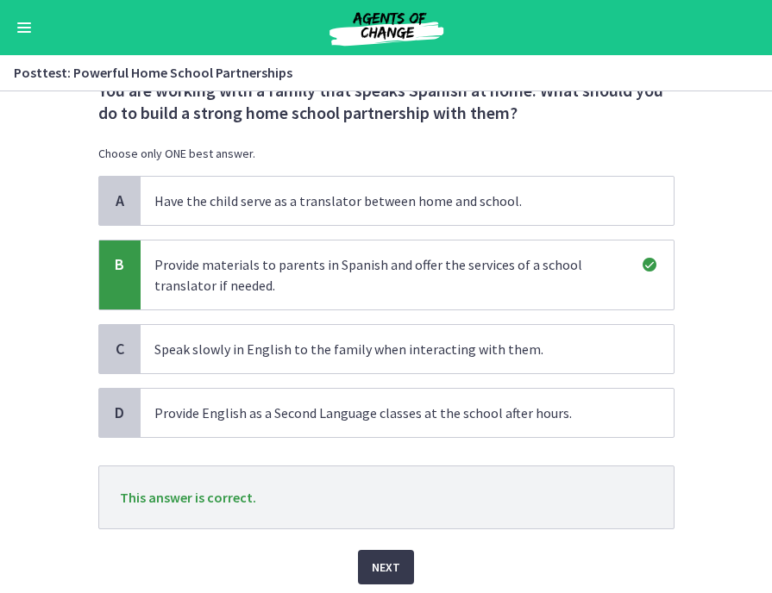
scroll to position [128, 0]
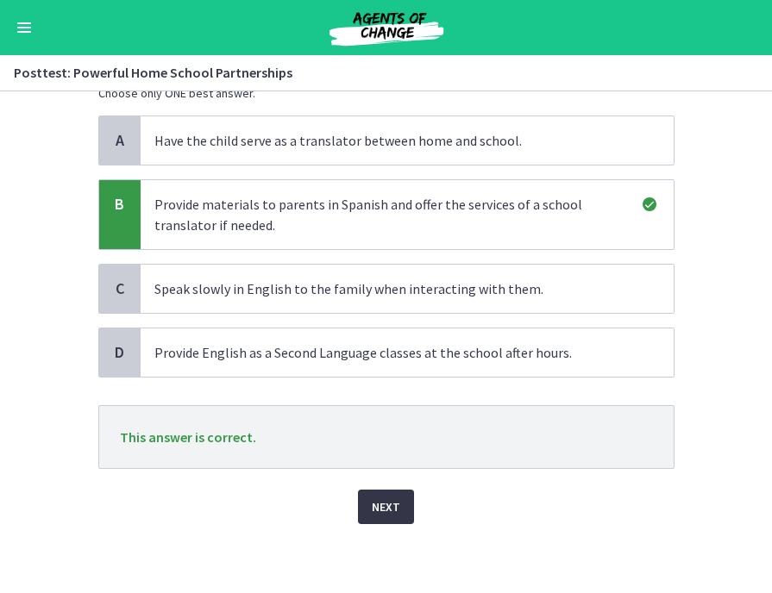
click at [378, 502] on span "Next" at bounding box center [386, 507] width 28 height 21
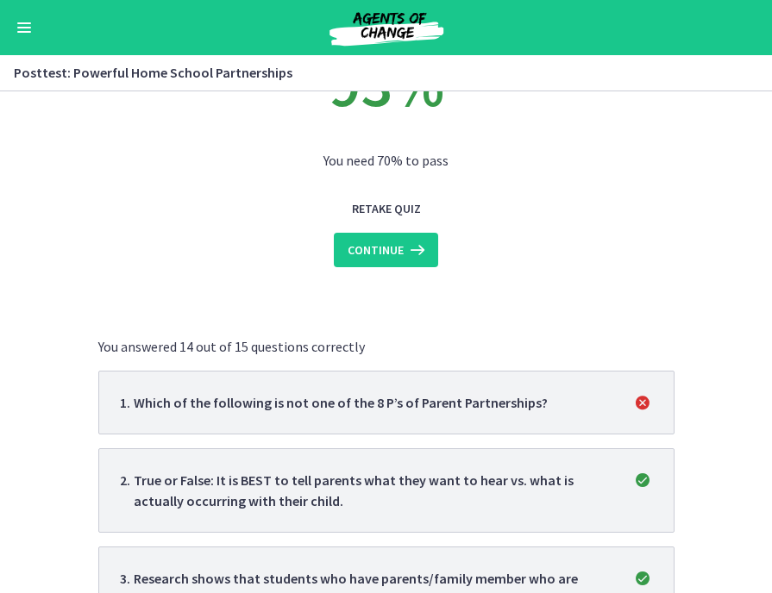
scroll to position [0, 0]
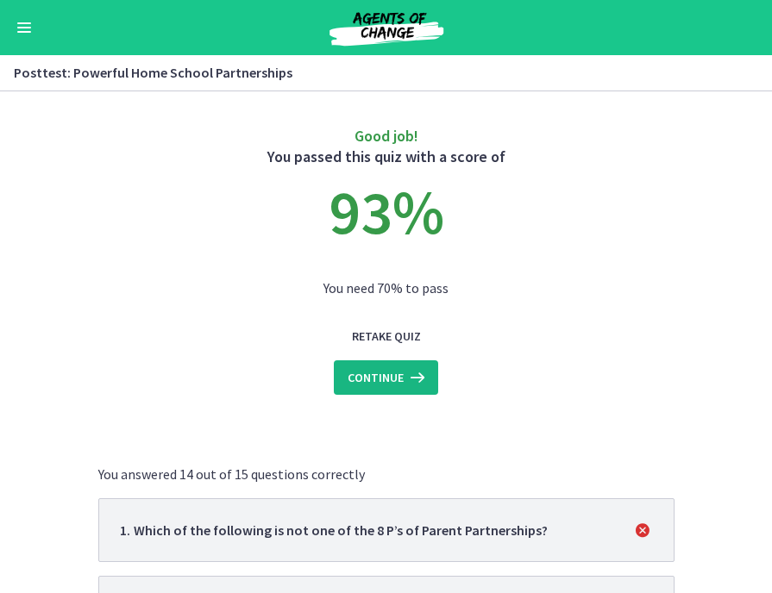
click at [380, 373] on span "Continue" at bounding box center [376, 377] width 56 height 21
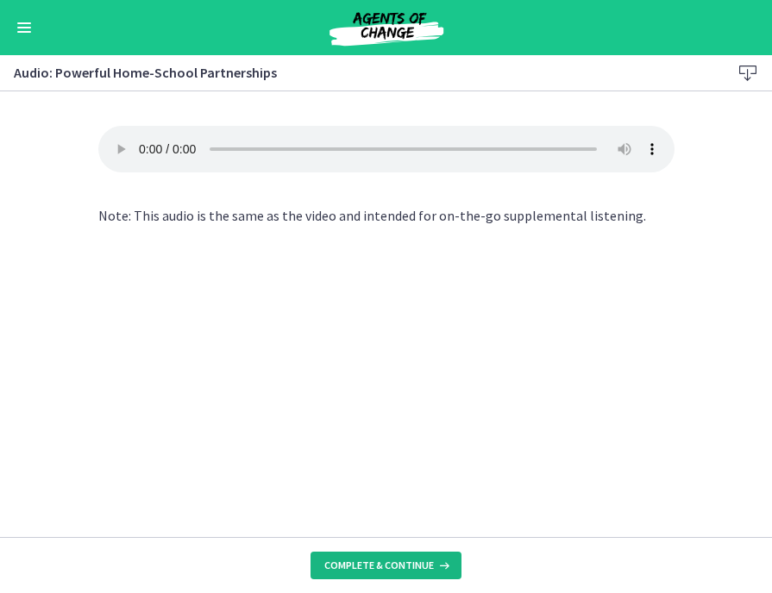
click at [396, 564] on span "Complete & continue" at bounding box center [379, 566] width 110 height 14
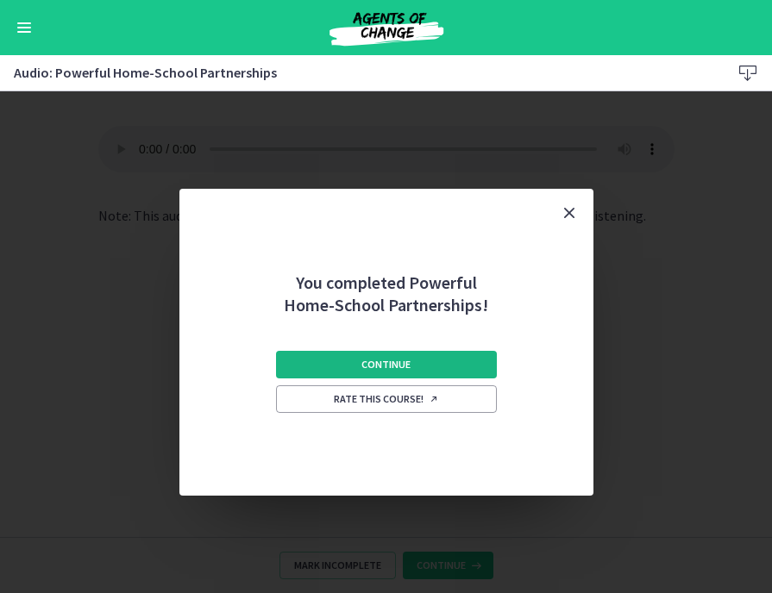
click at [409, 370] on span "Continue" at bounding box center [385, 365] width 49 height 14
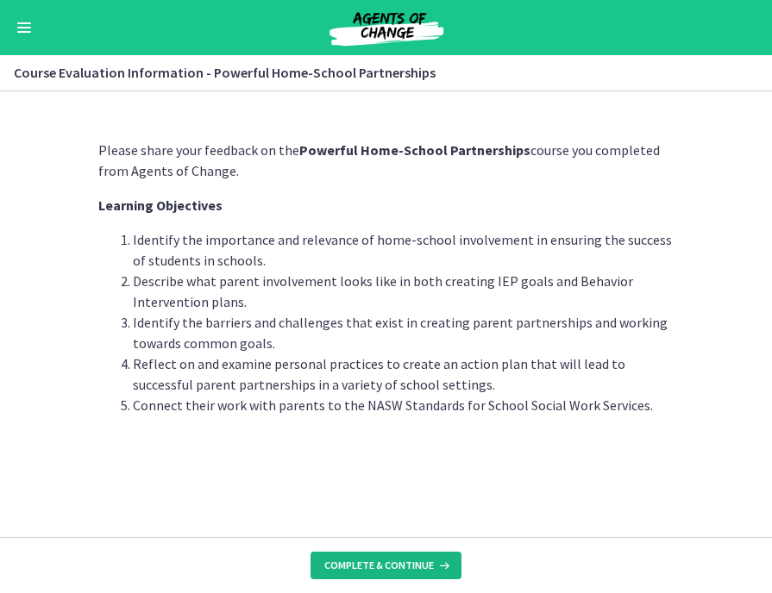
click at [403, 566] on span "Complete & continue" at bounding box center [379, 566] width 110 height 14
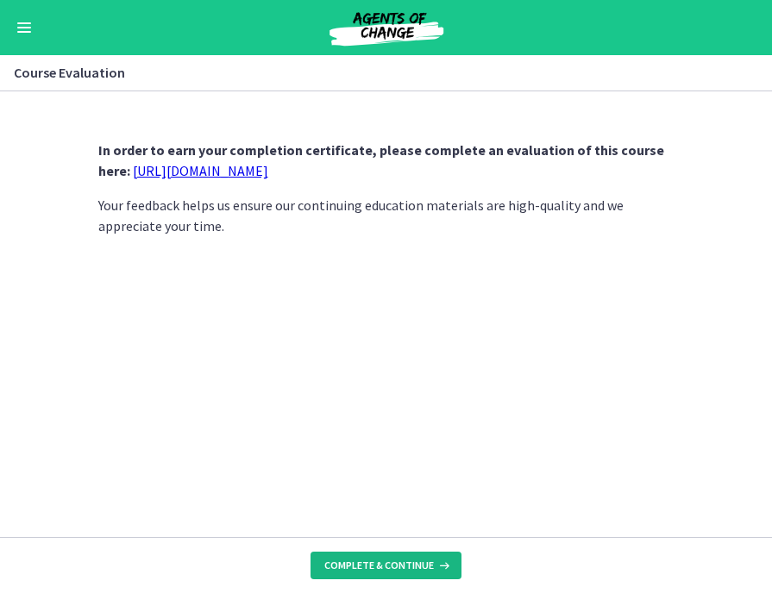
click at [406, 566] on span "Complete & continue" at bounding box center [379, 566] width 110 height 14
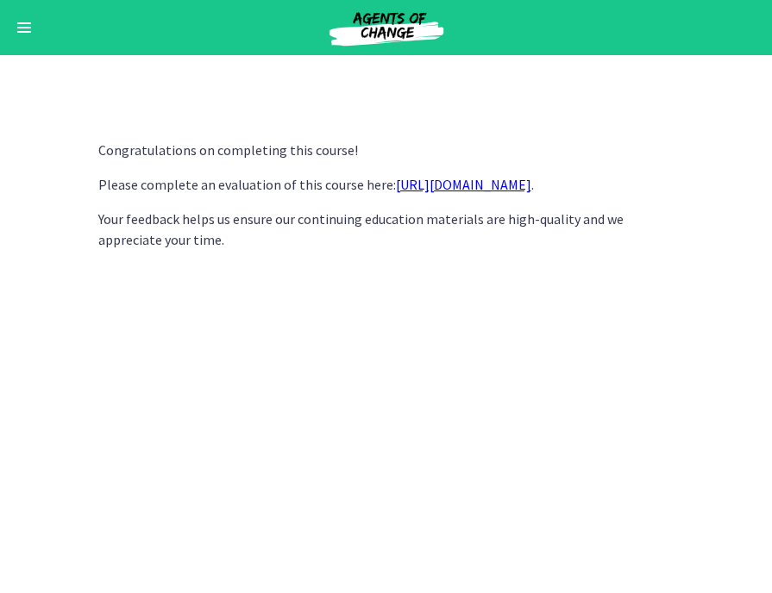
click at [448, 191] on link "https://forms.gle/iBpb7zobziVS6aFEA" at bounding box center [463, 184] width 135 height 17
click at [521, 234] on p "Your feedback helps us ensure our continuing education materials are high-quali…" at bounding box center [386, 229] width 576 height 41
click at [27, 34] on button "Enable menu" at bounding box center [24, 27] width 21 height 21
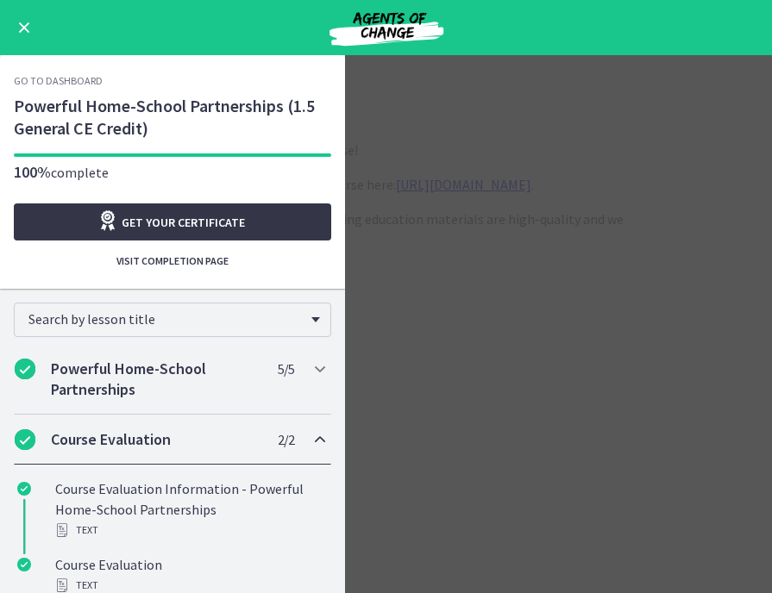
click at [107, 216] on icon "Opens in a new window" at bounding box center [109, 220] width 24 height 21
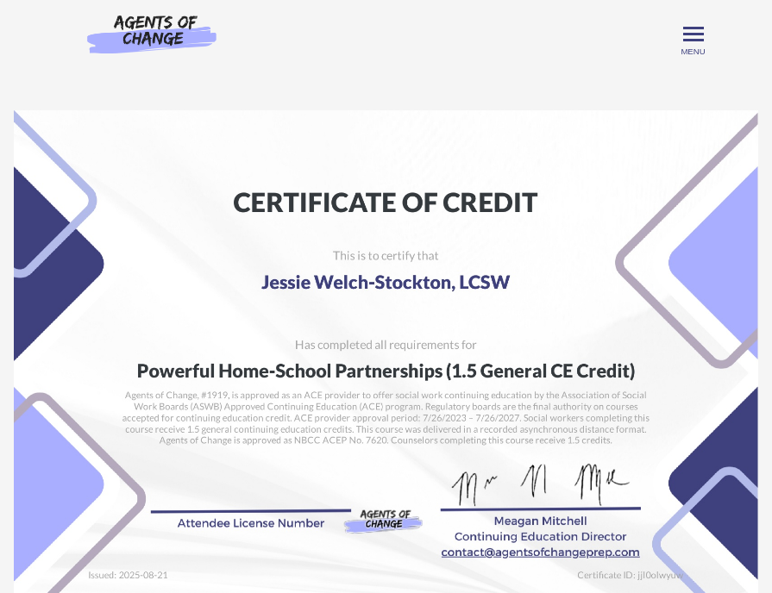
click at [530, 198] on img at bounding box center [386, 373] width 744 height 526
click at [593, 154] on img at bounding box center [386, 373] width 744 height 526
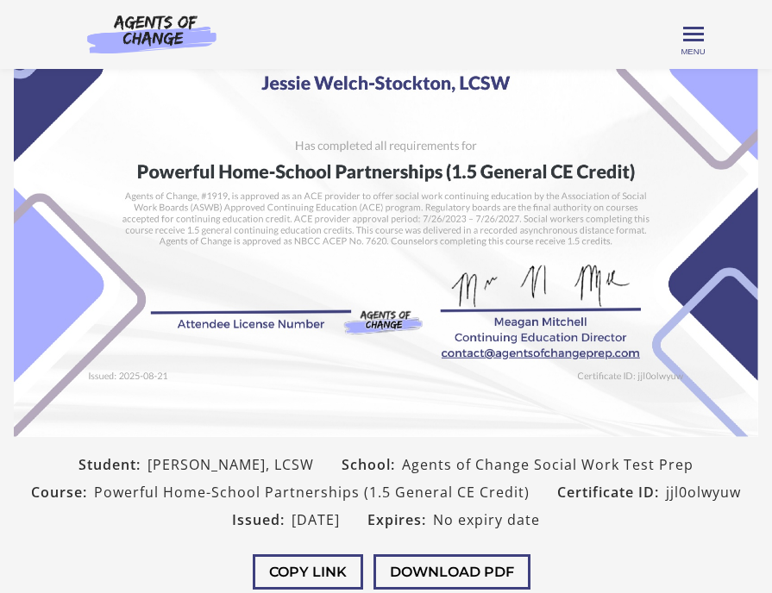
scroll to position [333, 0]
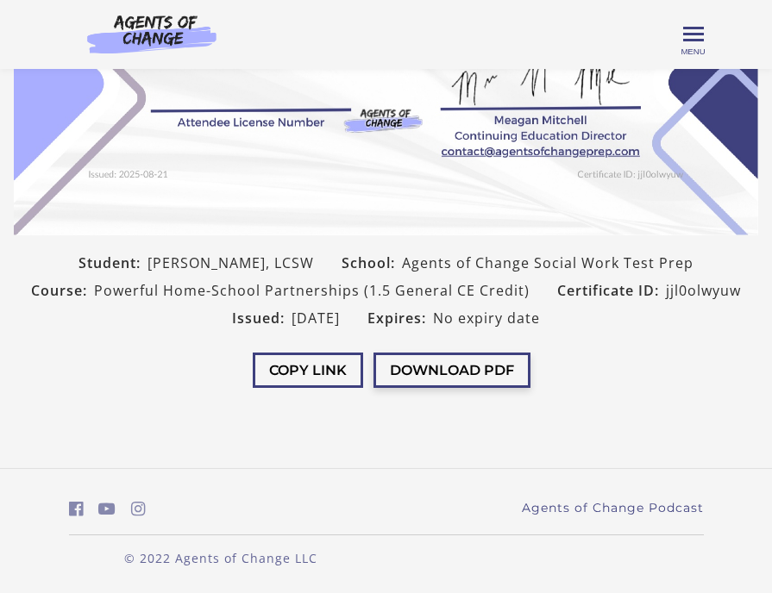
click at [489, 368] on button "Download PDF" at bounding box center [451, 370] width 157 height 35
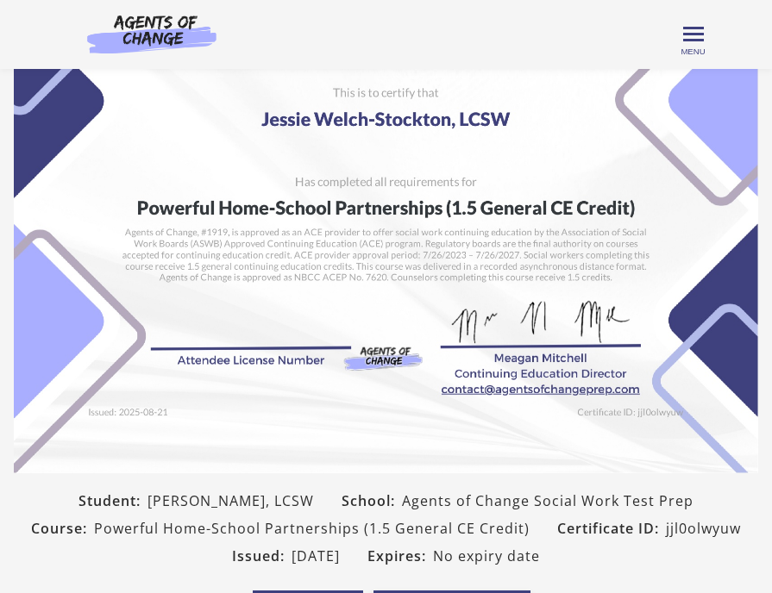
scroll to position [0, 0]
